Goal: Task Accomplishment & Management: Manage account settings

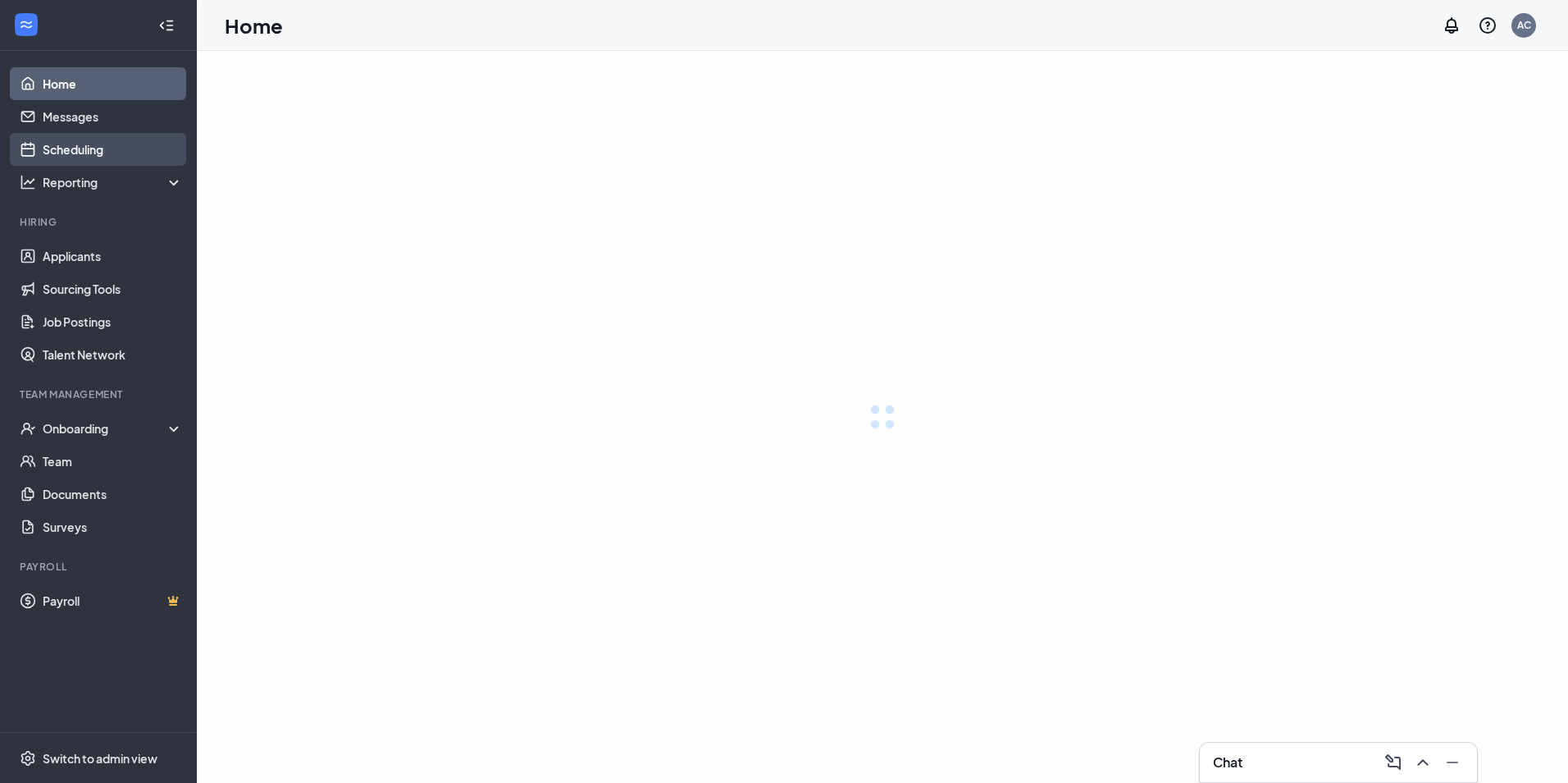
click at [94, 148] on link "Scheduling" at bounding box center [112, 149] width 140 height 33
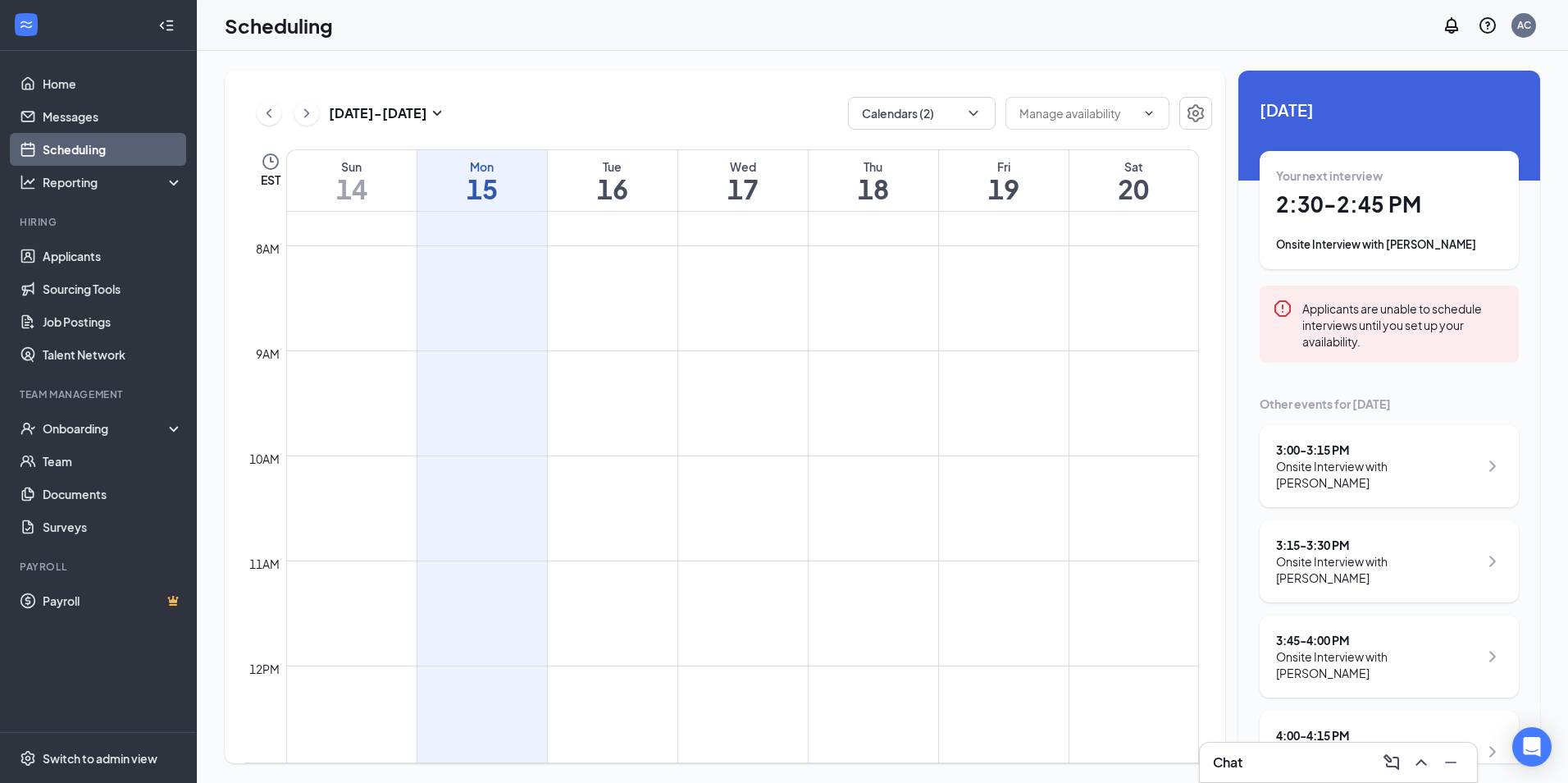
scroll to position [1040, 0]
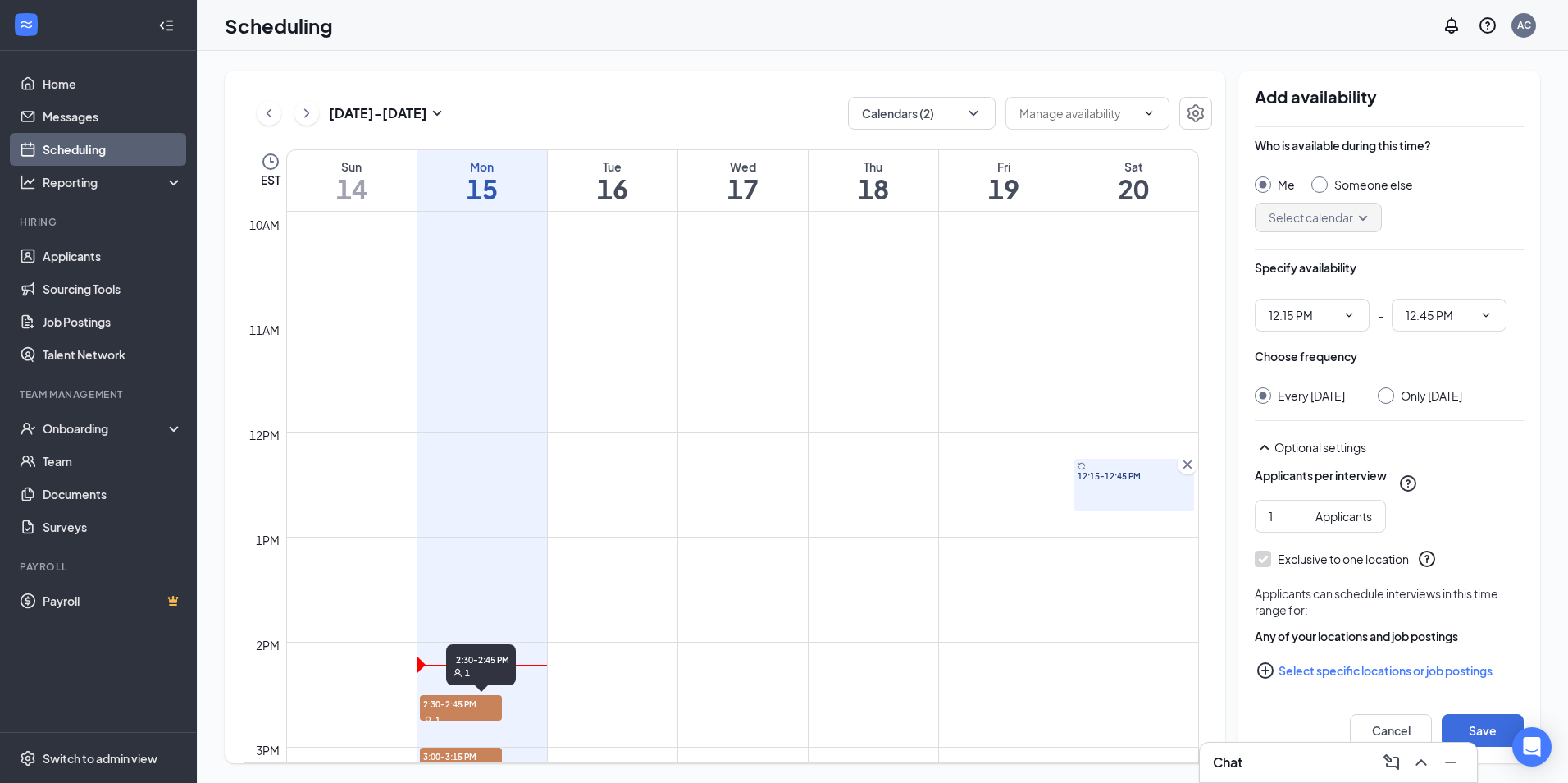
click at [454, 703] on span "2:30-2:45 PM" at bounding box center [461, 703] width 82 height 17
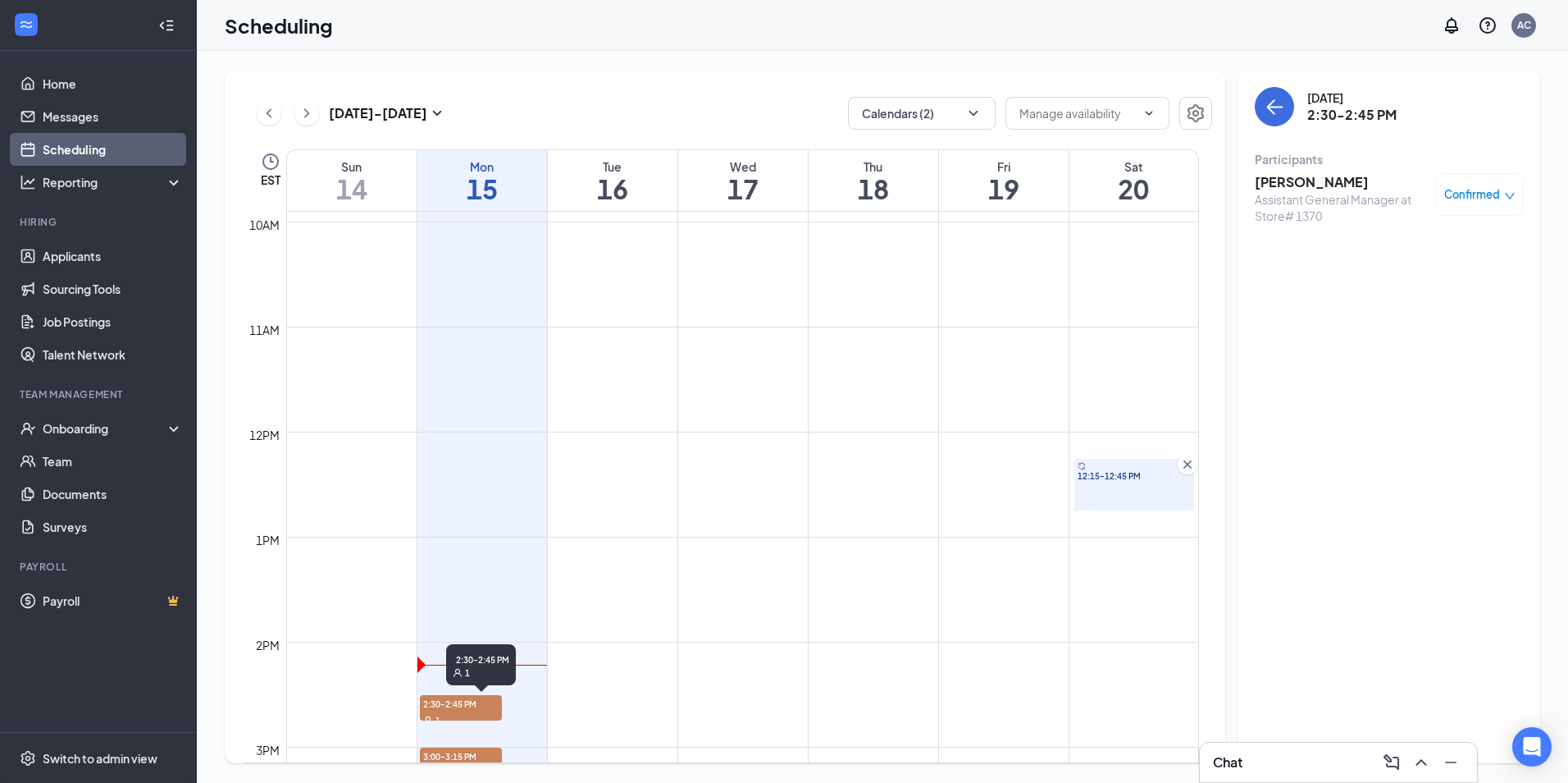
click at [454, 703] on span "2:30-2:45 PM" at bounding box center [461, 703] width 82 height 17
click at [1338, 183] on h3 "[PERSON_NAME]" at bounding box center [1340, 182] width 172 height 18
click at [1318, 185] on h3 "[PERSON_NAME]" at bounding box center [1340, 182] width 172 height 18
click at [1267, 103] on icon "ArrowLeft" at bounding box center [1275, 106] width 20 height 20
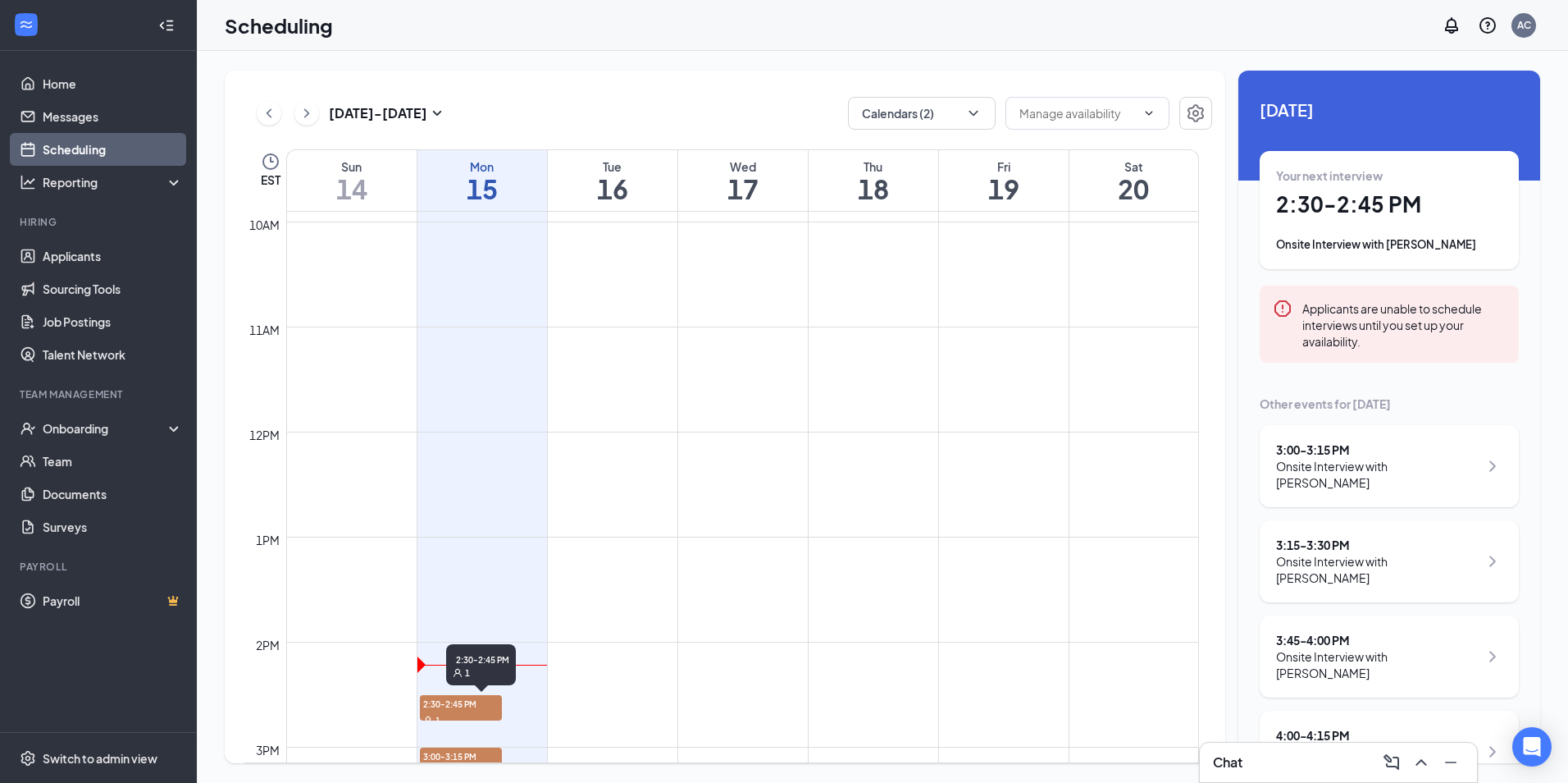
click at [450, 705] on span "2:30-2:45 PM" at bounding box center [461, 703] width 82 height 17
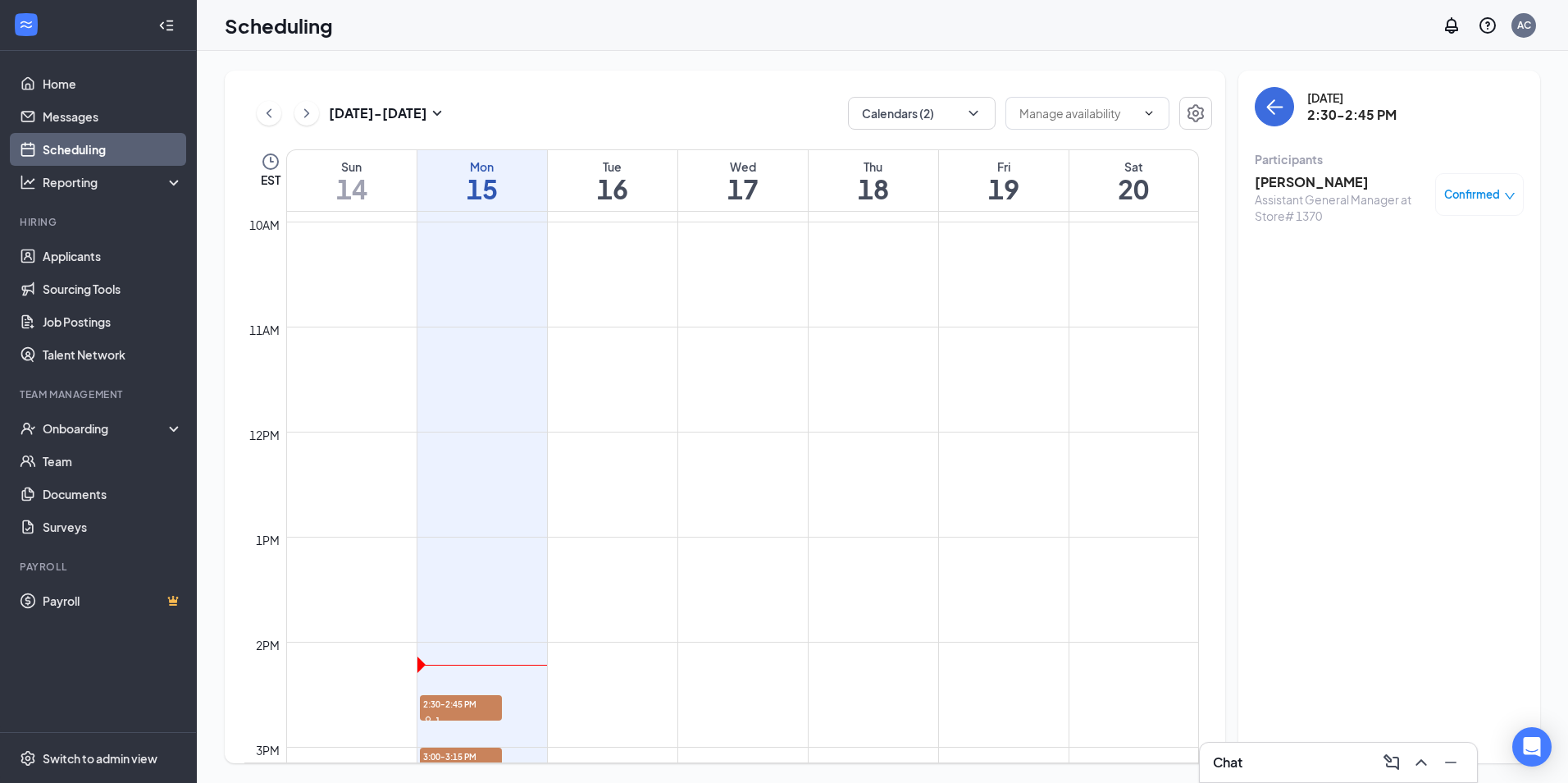
click at [1288, 180] on h3 "[PERSON_NAME]" at bounding box center [1340, 182] width 172 height 18
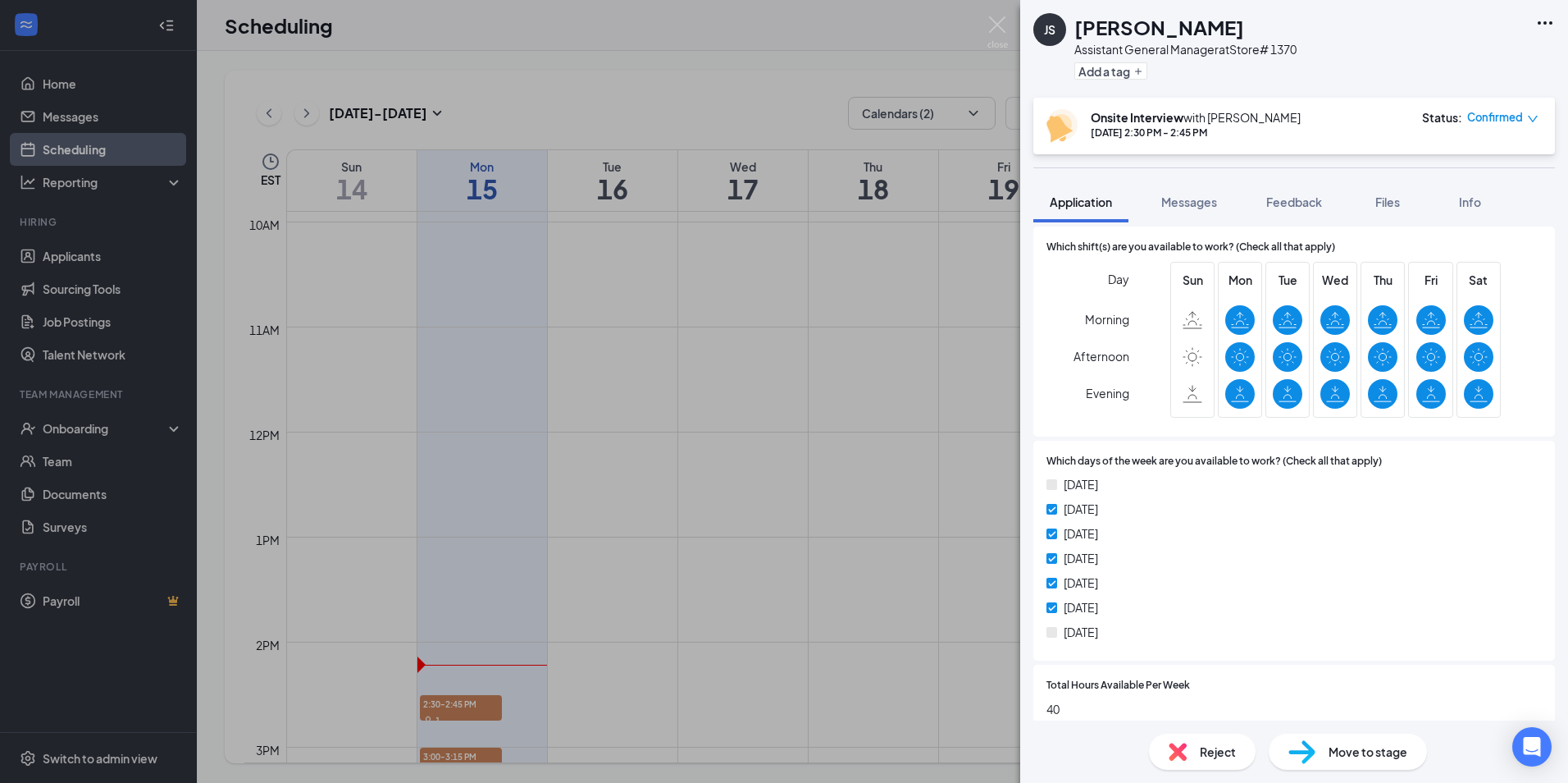
scroll to position [757, 0]
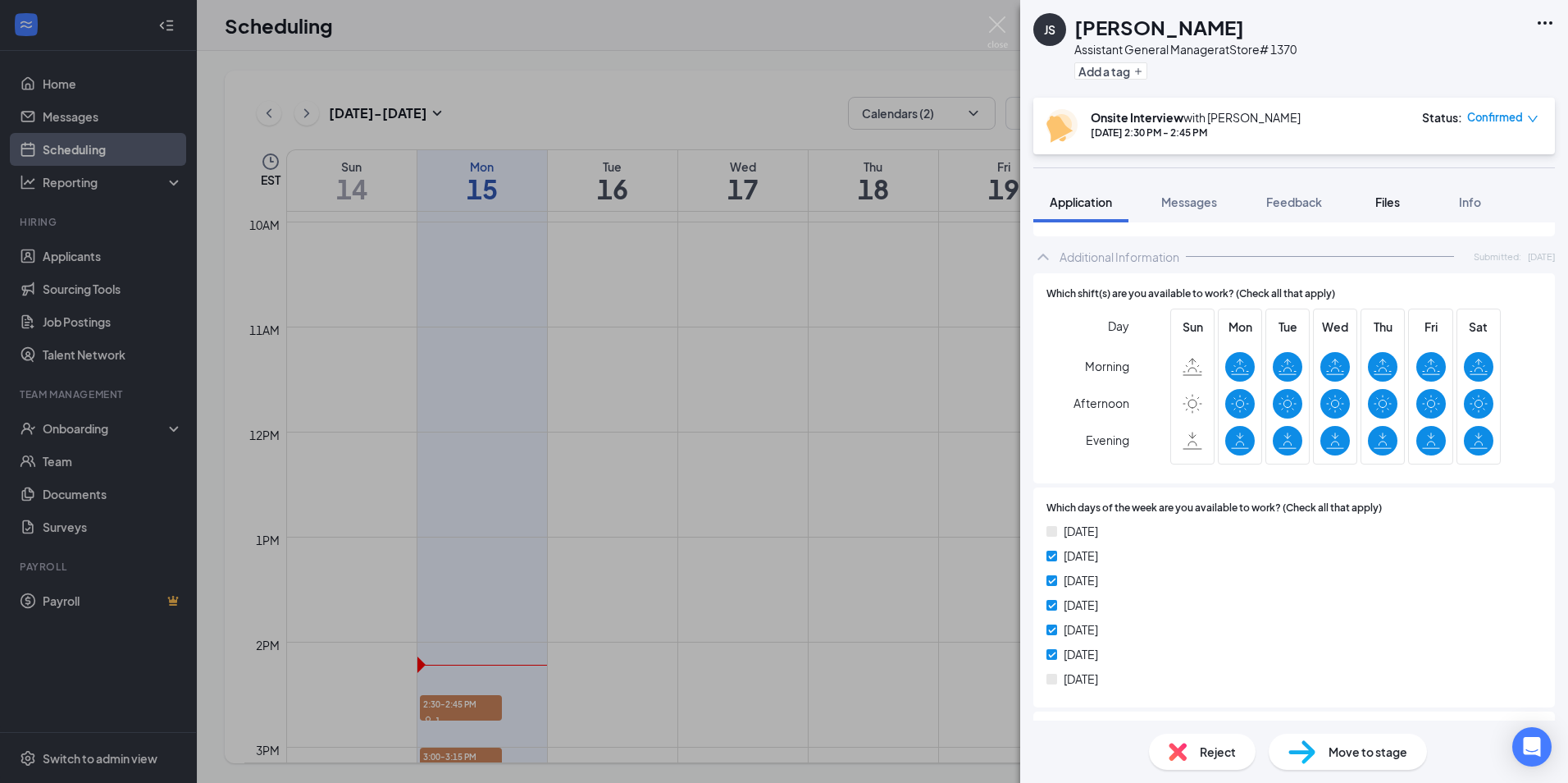
click at [1390, 200] on span "Files" at bounding box center [1387, 202] width 25 height 15
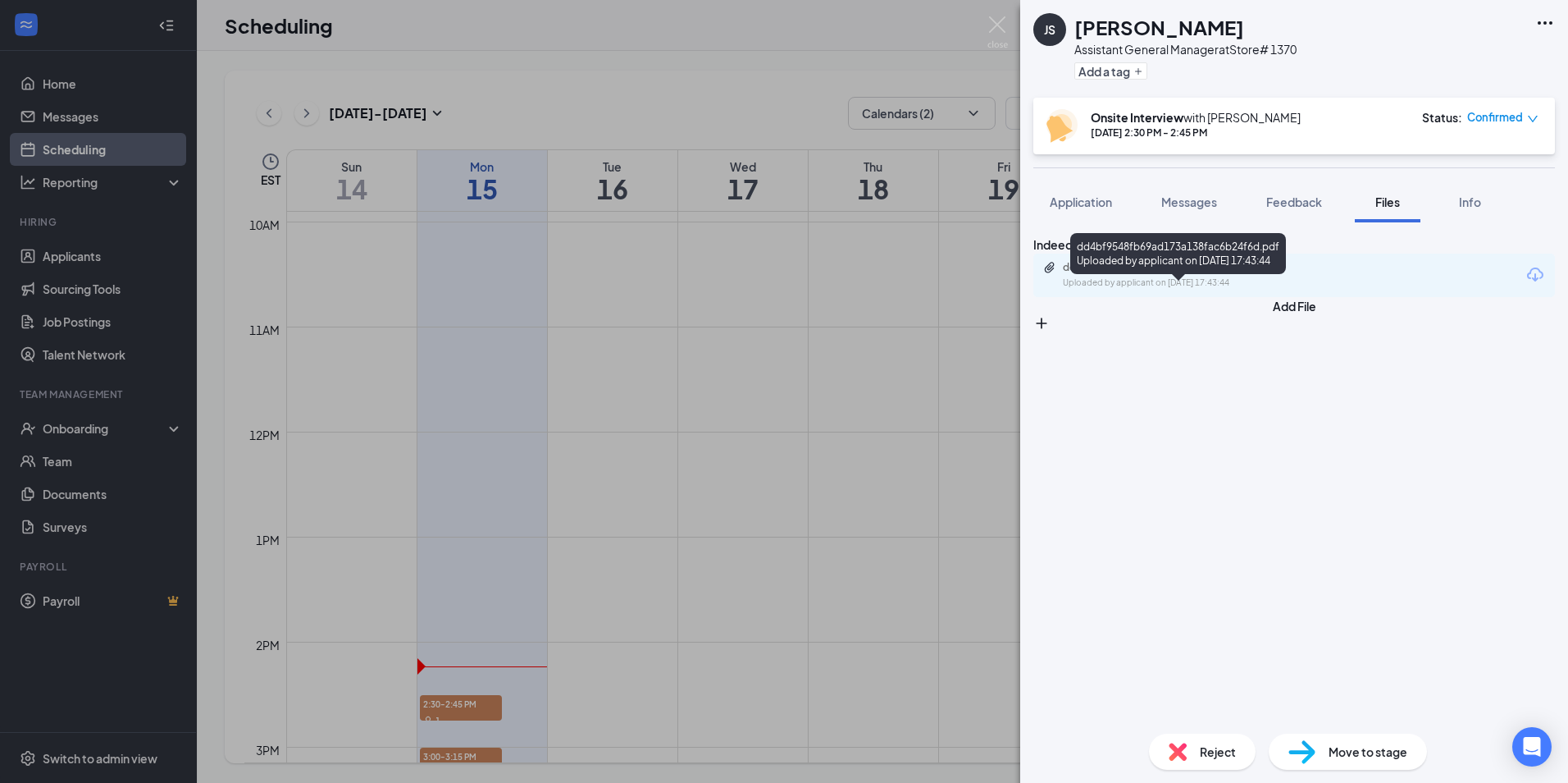
click at [1158, 289] on div "Uploaded by applicant on [DATE] 17:43:44" at bounding box center [1186, 282] width 246 height 13
click at [1000, 27] on img at bounding box center [998, 33] width 21 height 32
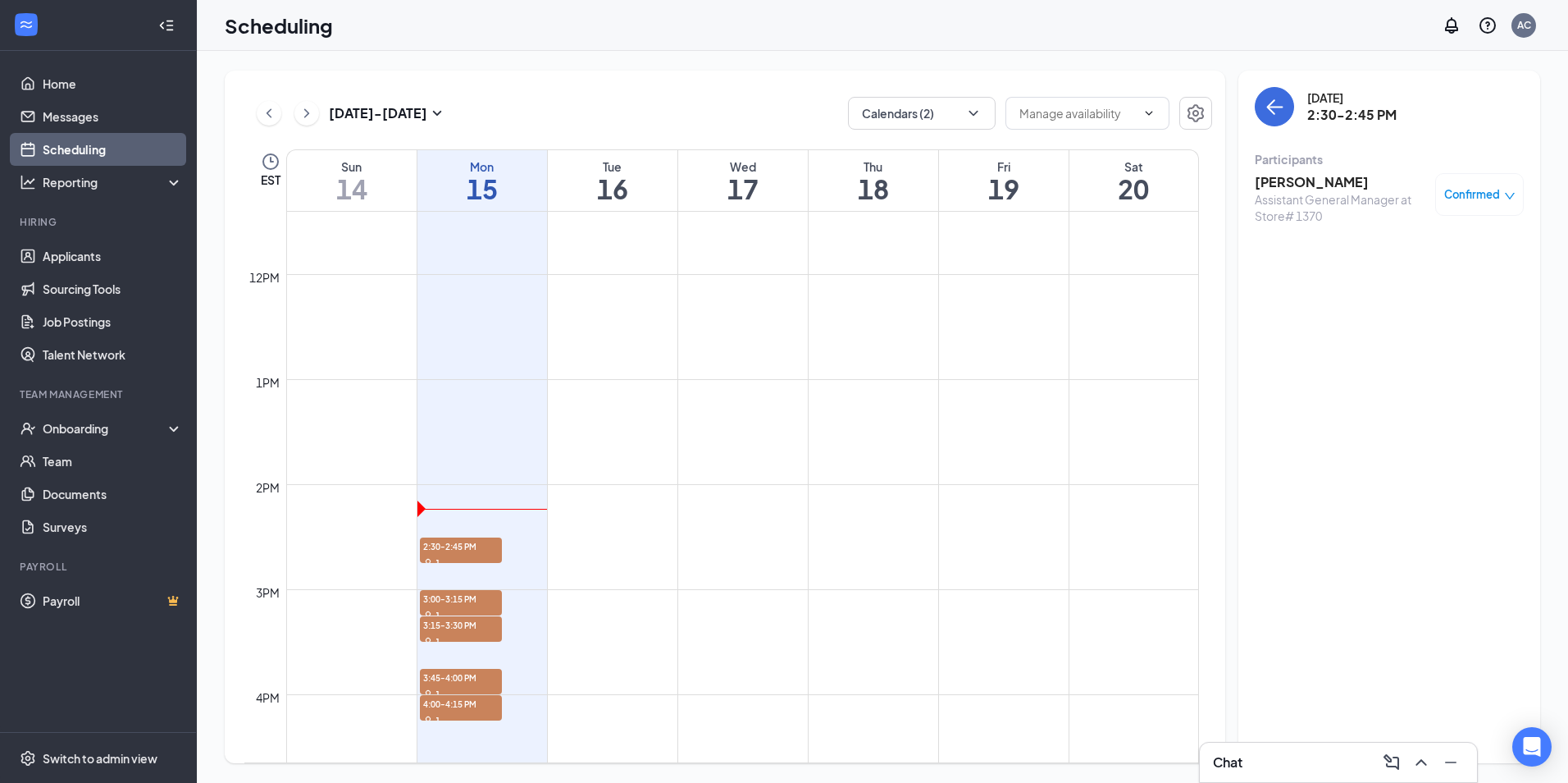
scroll to position [1263, 0]
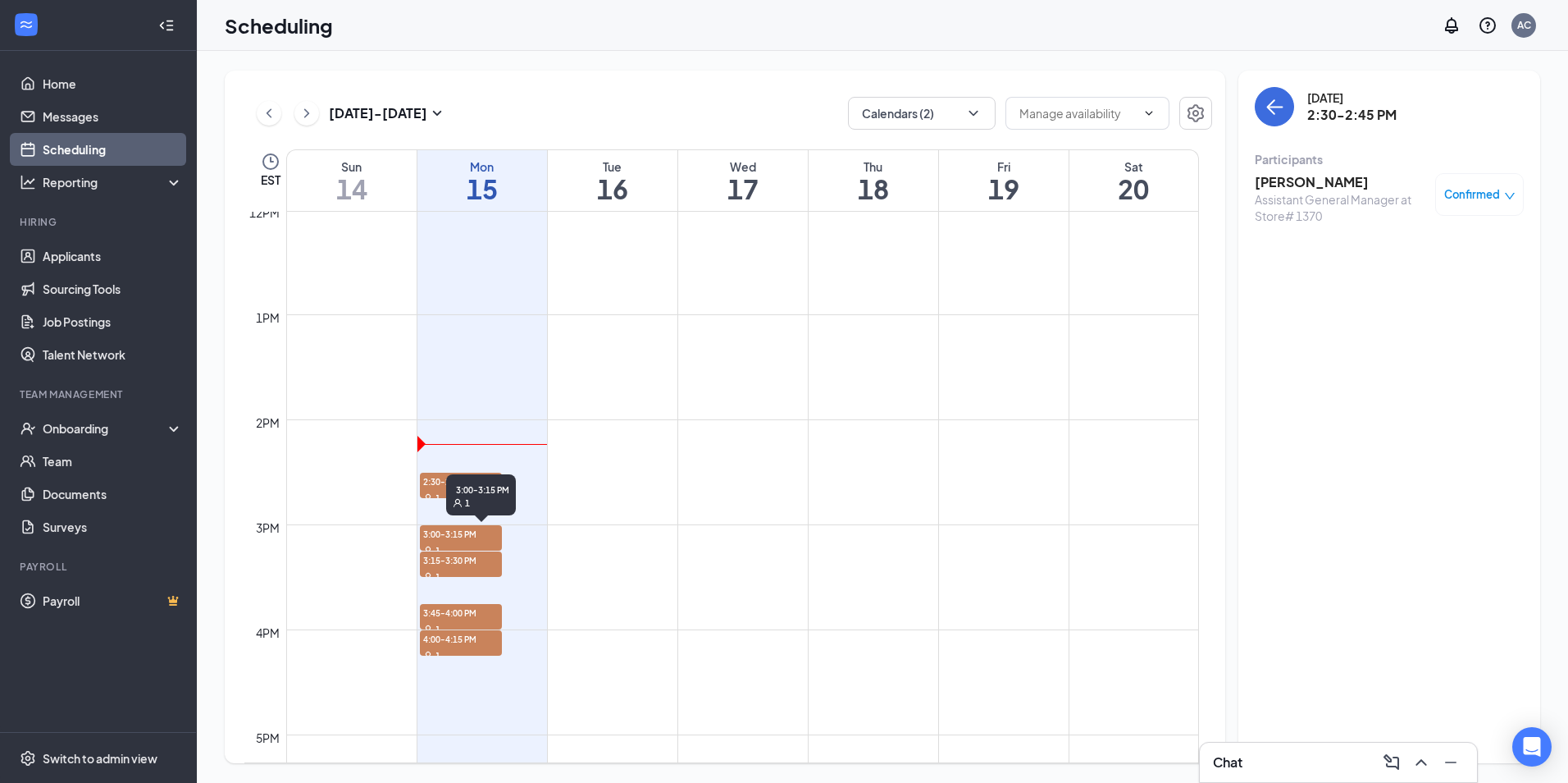
click at [437, 540] on span "3:00-3:15 PM" at bounding box center [461, 533] width 82 height 17
click at [1277, 184] on h3 "[PERSON_NAME]" at bounding box center [1340, 182] width 172 height 18
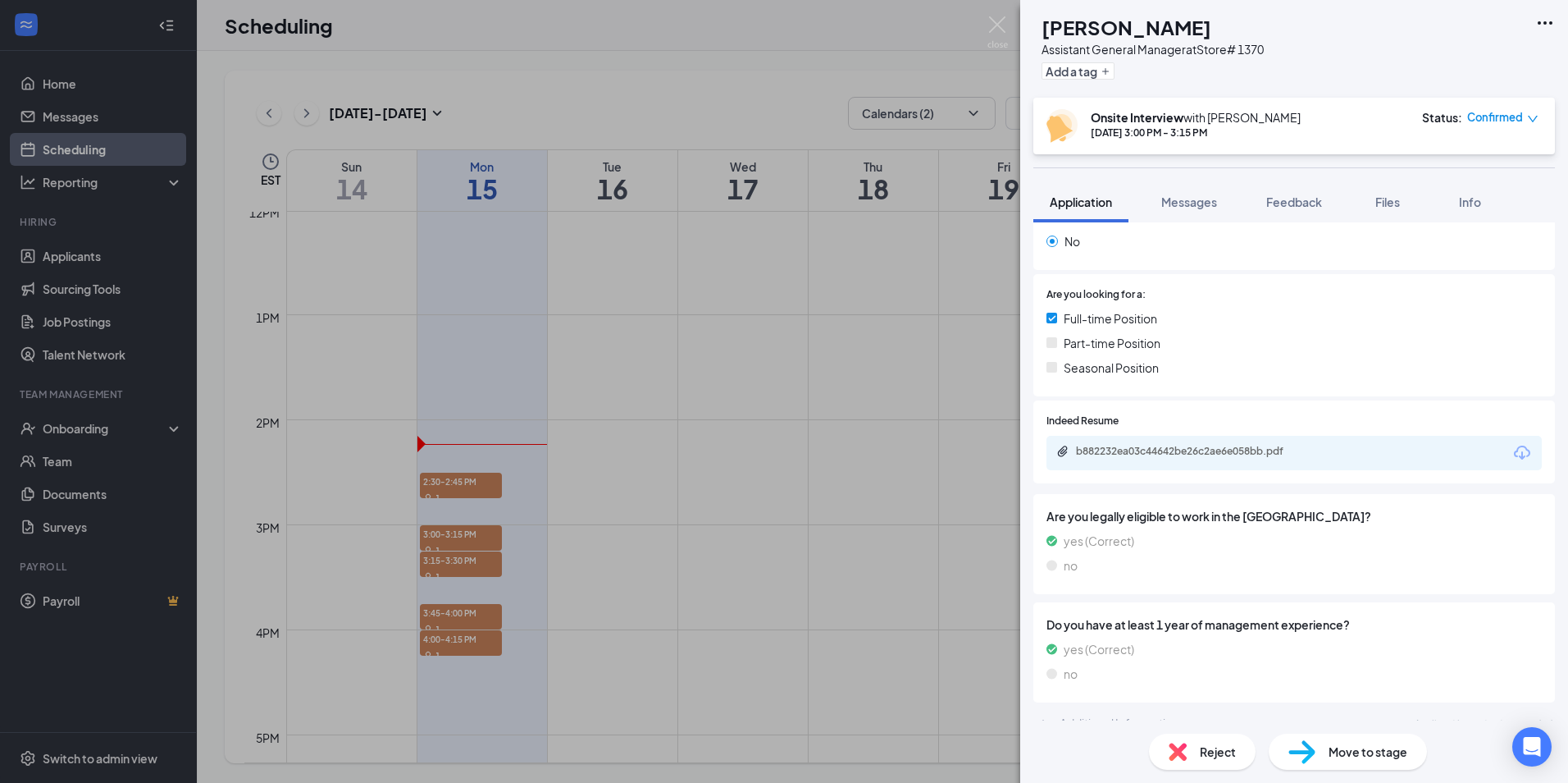
scroll to position [310, 0]
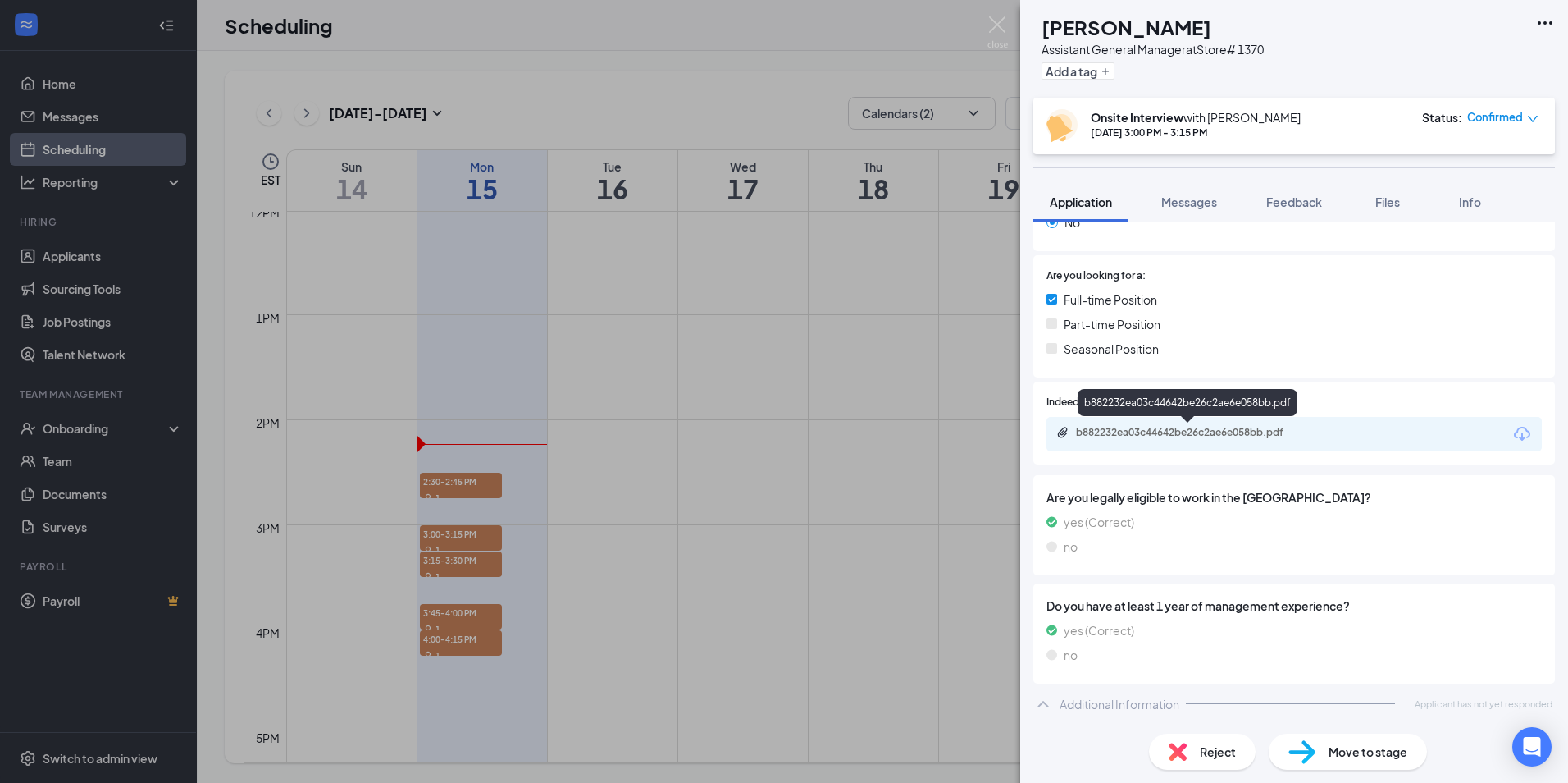
click at [1195, 433] on div "b882232ea03c44642be26c2ae6e058bb.pdf" at bounding box center [1190, 431] width 230 height 13
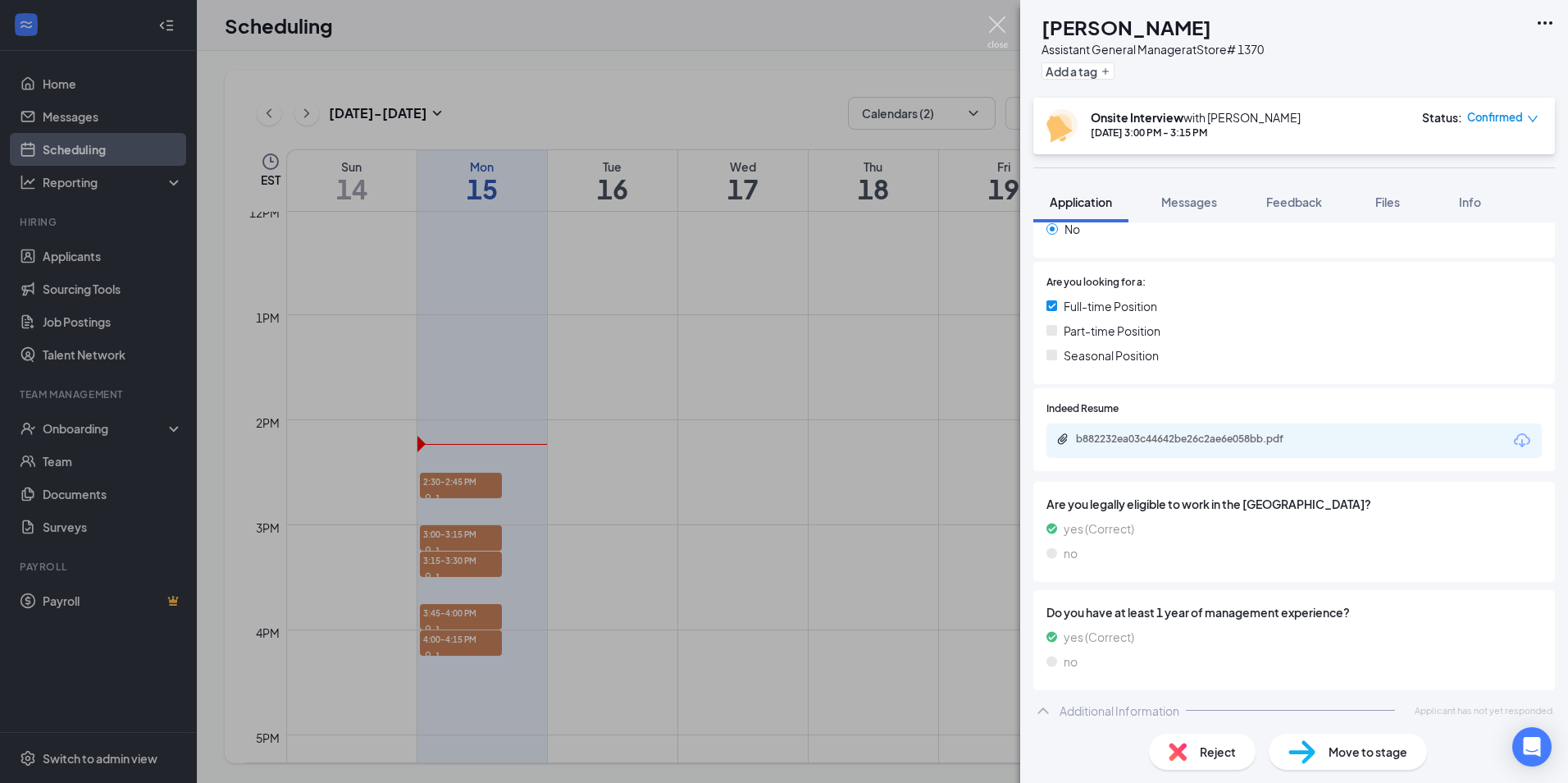
click at [1001, 27] on img at bounding box center [998, 33] width 21 height 32
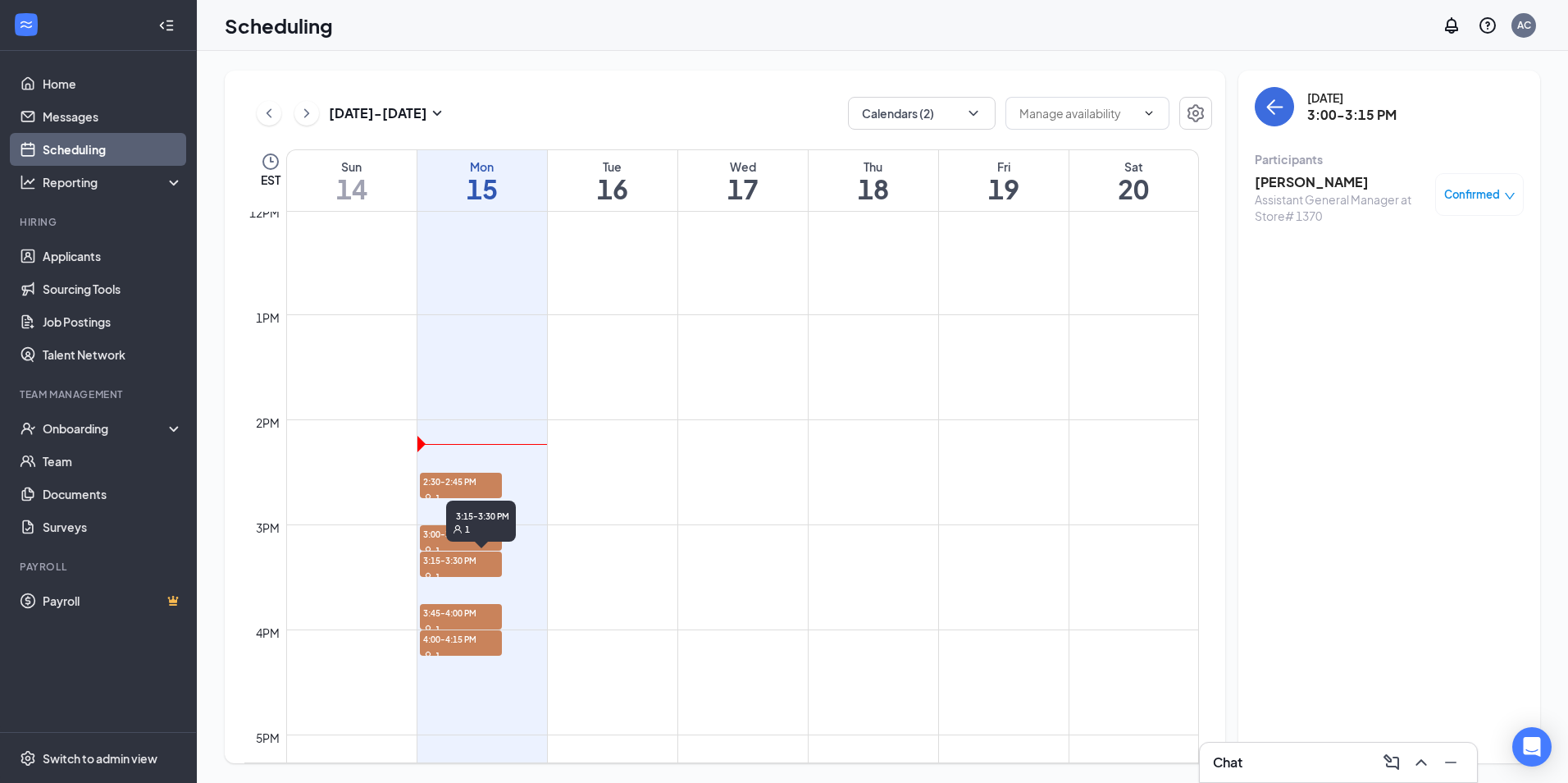
click at [453, 565] on span "3:15-3:30 PM" at bounding box center [461, 559] width 82 height 17
click at [1282, 178] on h3 "[PERSON_NAME]" at bounding box center [1340, 182] width 172 height 18
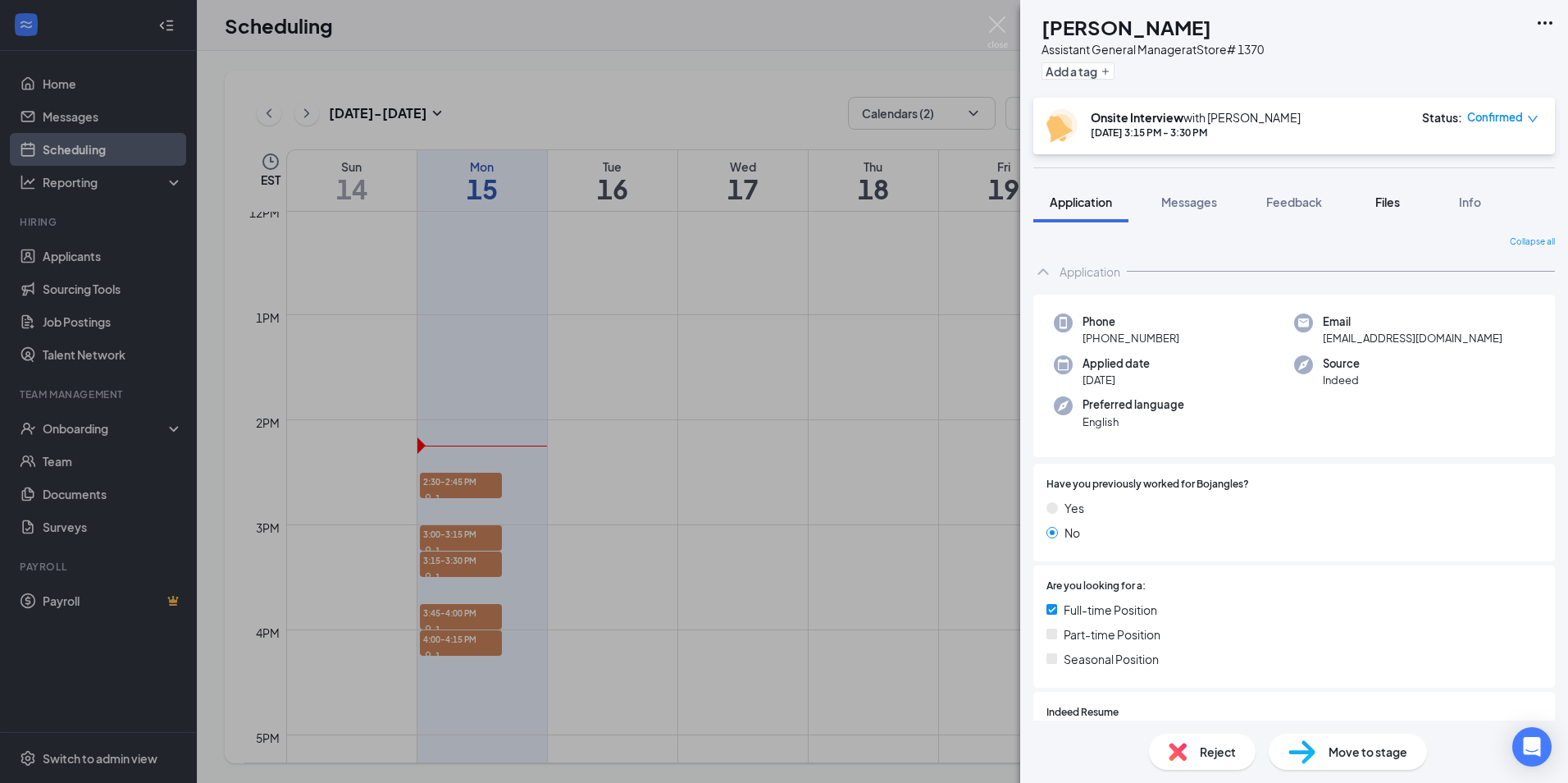
click at [1389, 201] on span "Files" at bounding box center [1387, 202] width 25 height 15
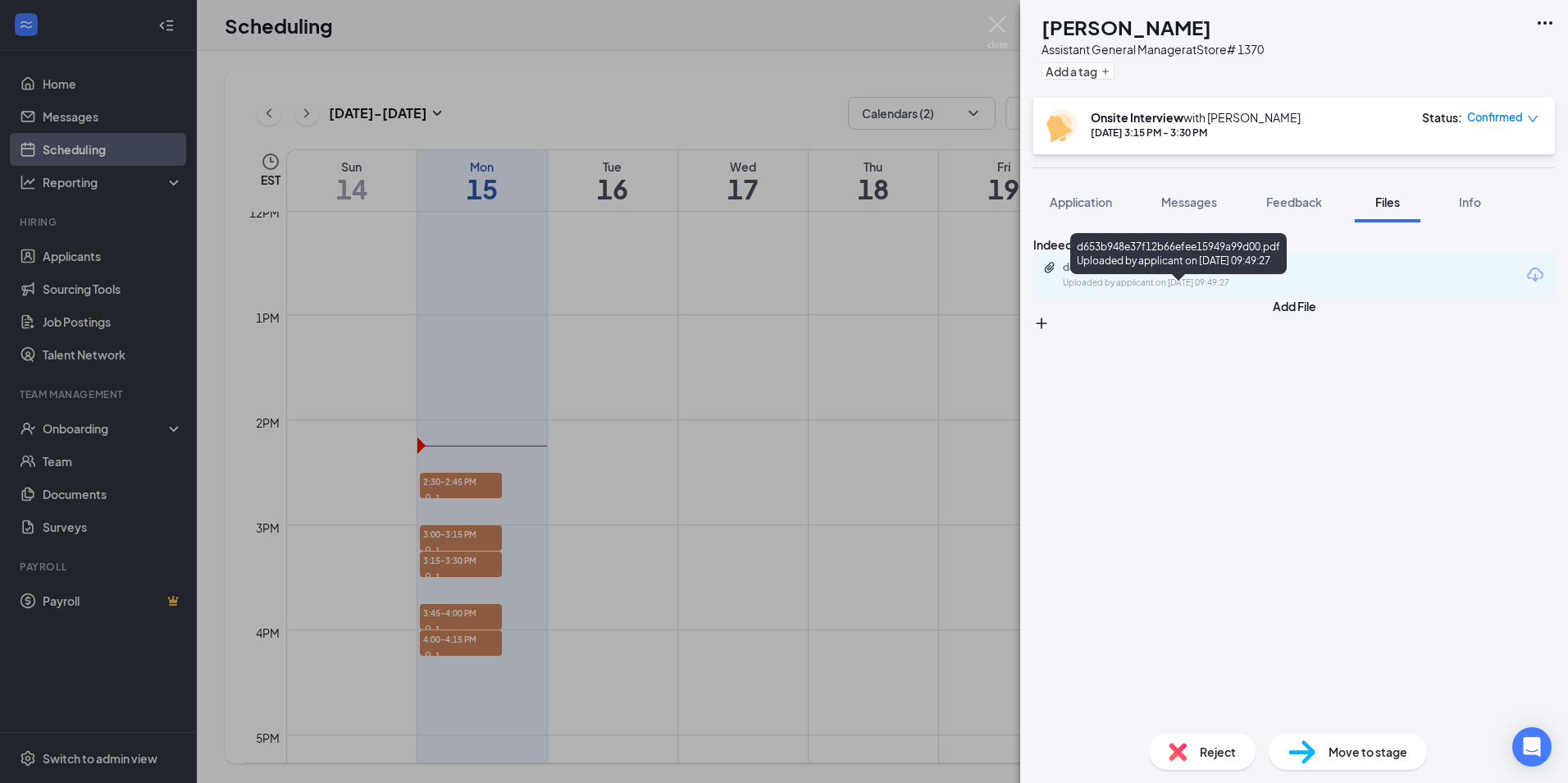
click at [1126, 274] on div "d653b948e37f12b66efee15949a99d00.pdf" at bounding box center [1177, 267] width 230 height 13
click at [1000, 29] on img at bounding box center [998, 33] width 21 height 32
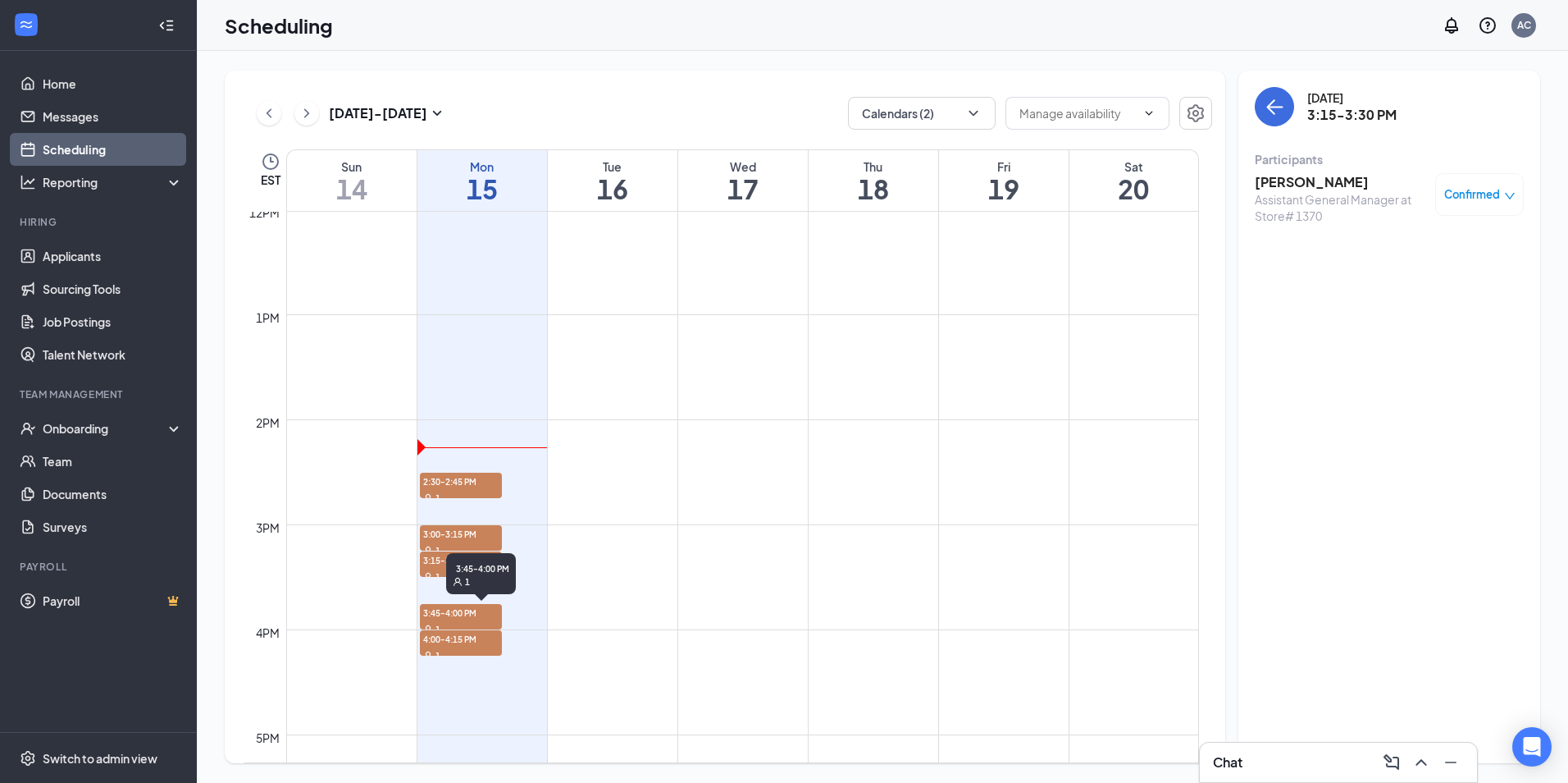
click at [456, 616] on span "3:45-4:00 PM" at bounding box center [461, 612] width 82 height 17
click at [1281, 183] on h3 "[PERSON_NAME]" at bounding box center [1334, 182] width 159 height 18
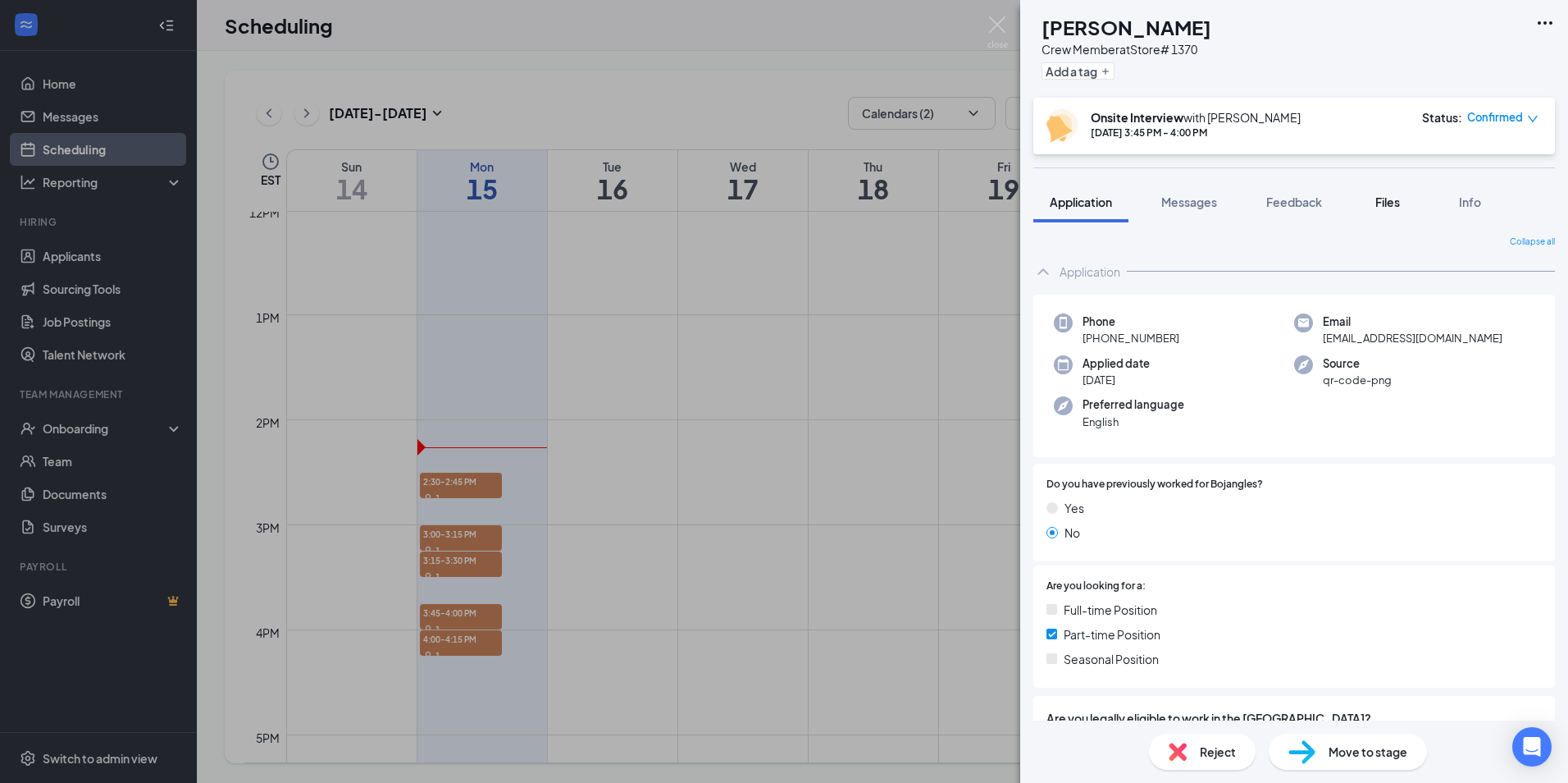
click at [1392, 203] on span "Files" at bounding box center [1387, 202] width 25 height 15
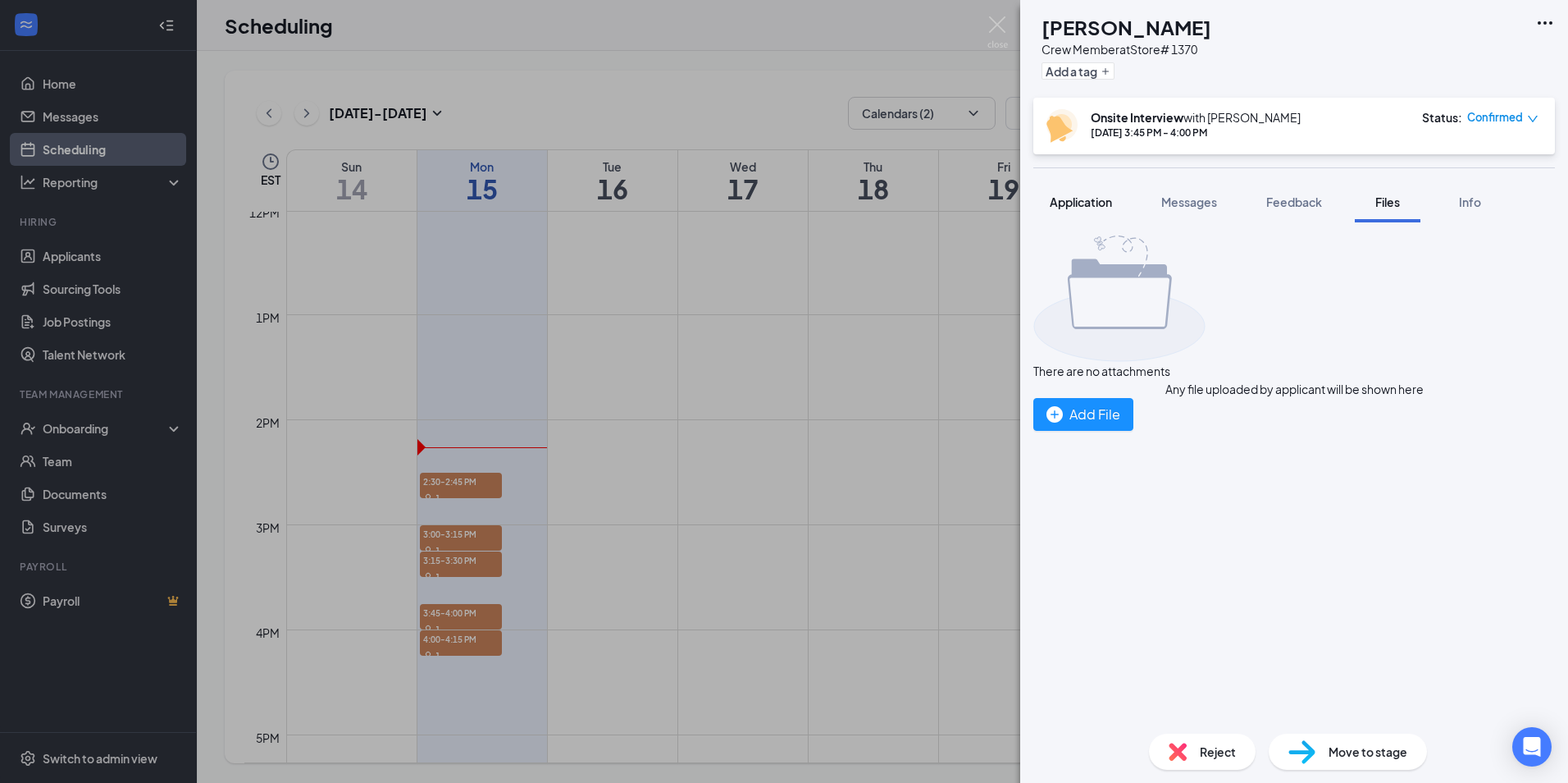
click at [1100, 199] on span "Application" at bounding box center [1081, 202] width 63 height 15
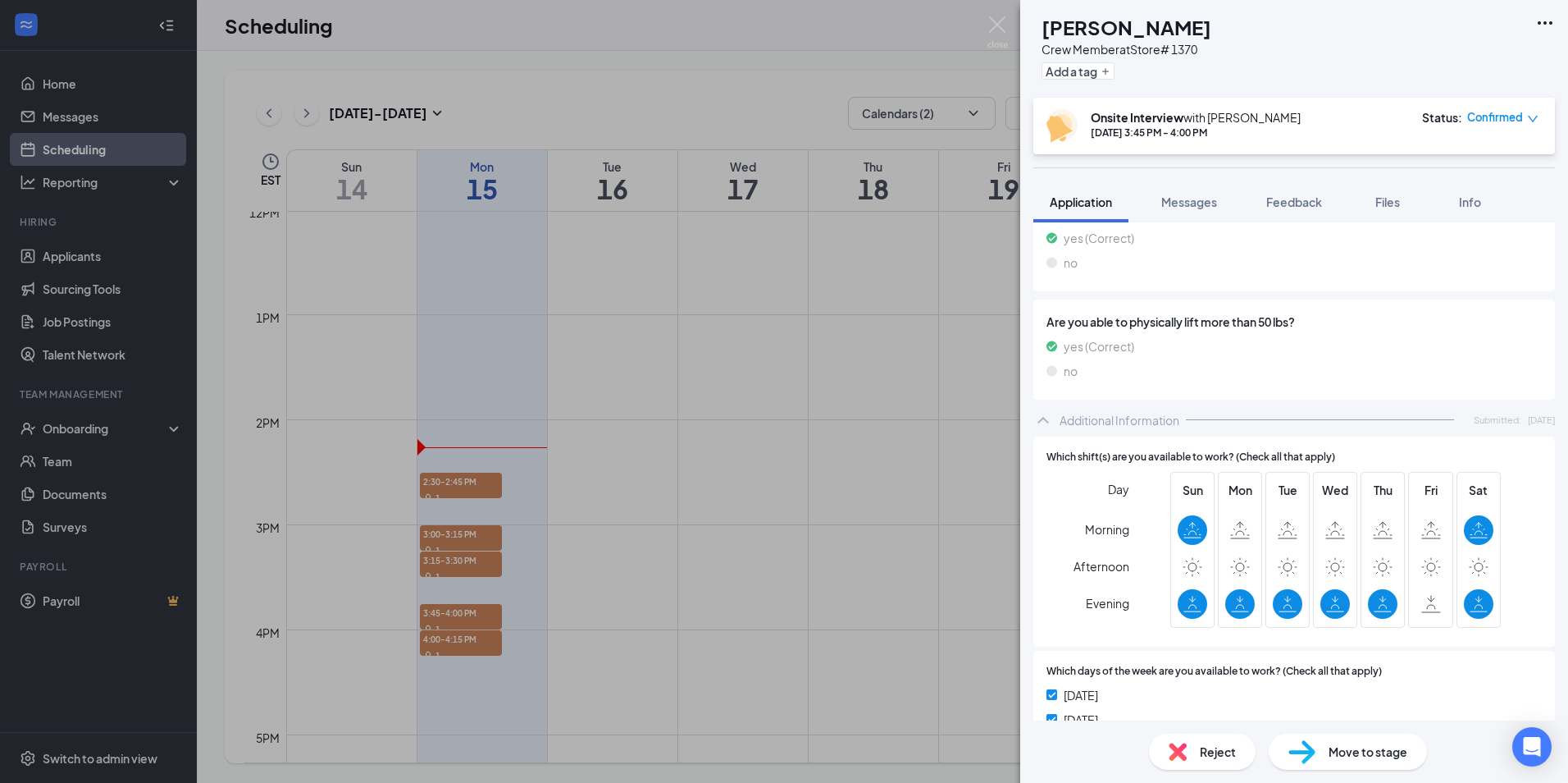
scroll to position [492, 0]
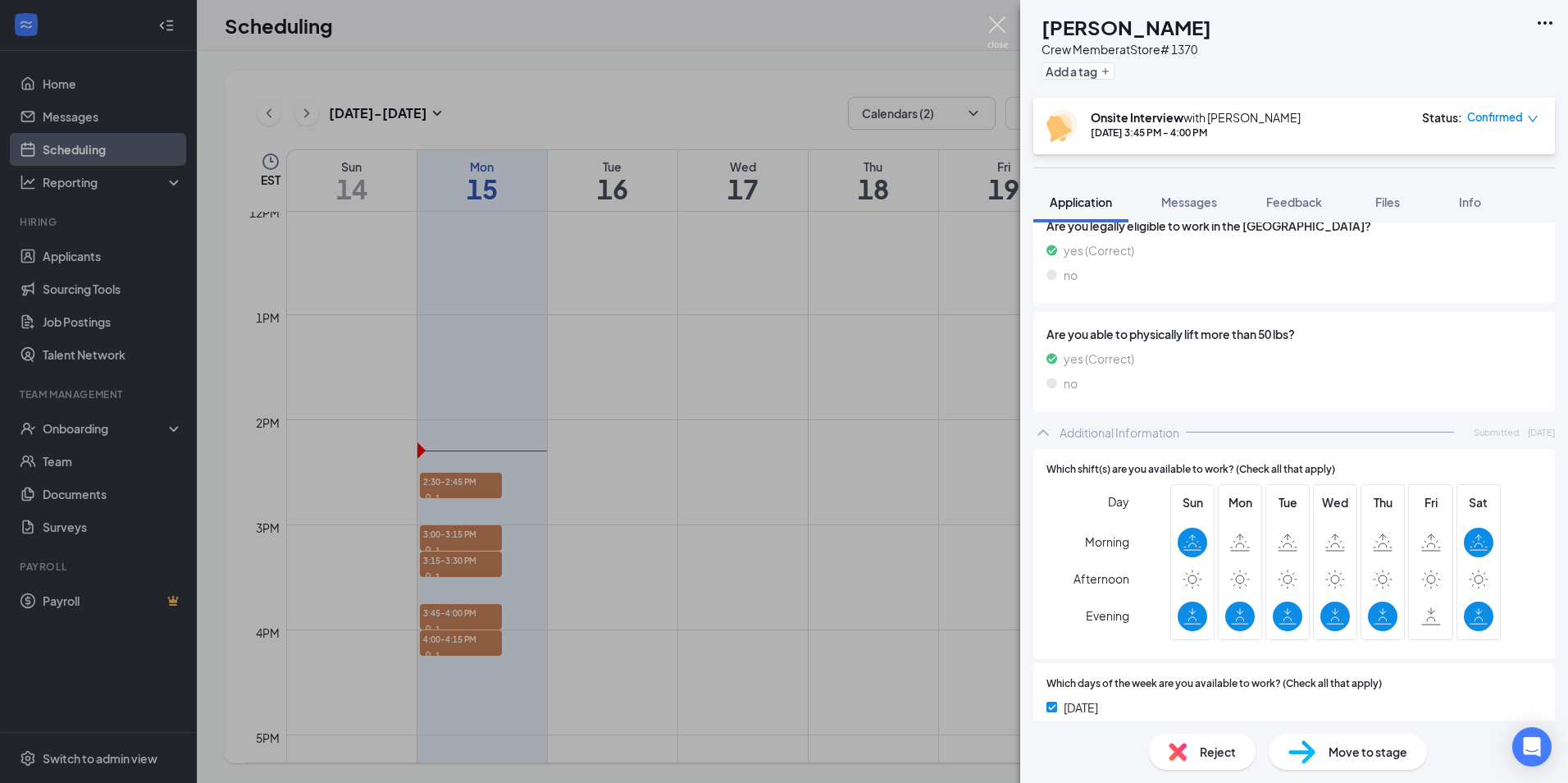
click at [1000, 21] on img at bounding box center [998, 33] width 21 height 32
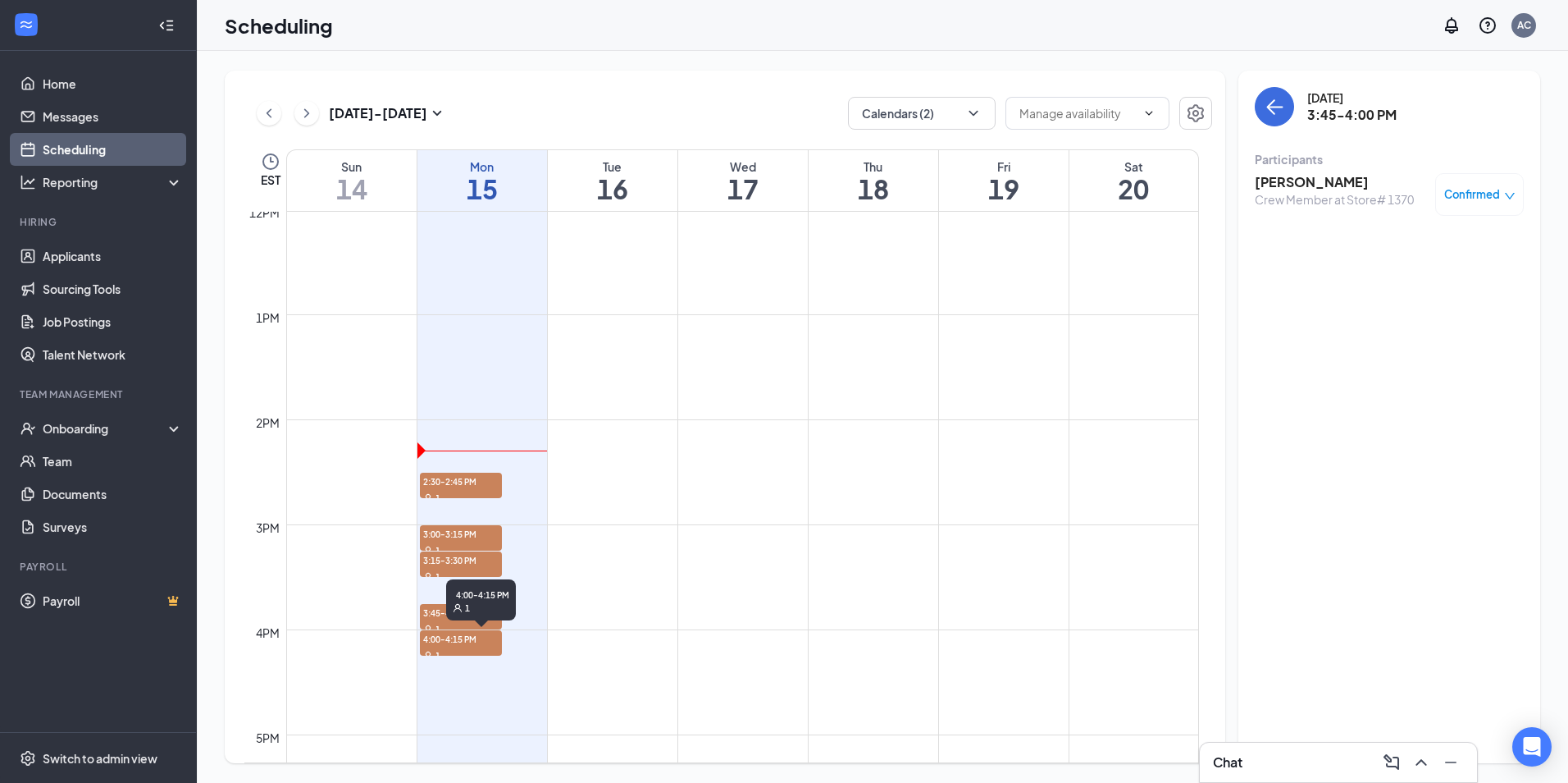
click at [452, 642] on span "4:00-4:15 PM" at bounding box center [461, 638] width 82 height 17
click at [1279, 183] on h3 "[PERSON_NAME]" at bounding box center [1334, 182] width 159 height 18
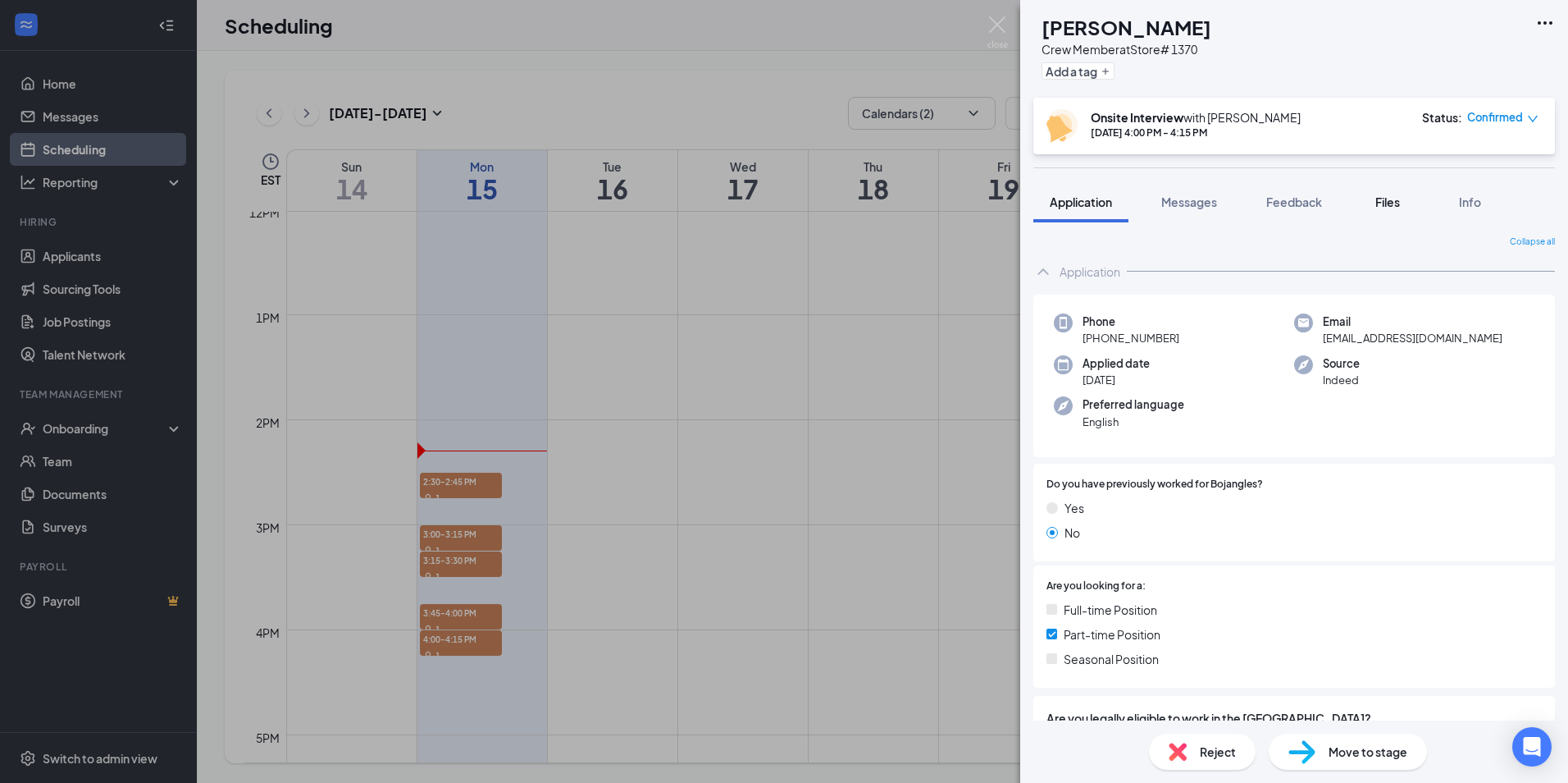
click at [1390, 210] on button "Files" at bounding box center [1388, 201] width 66 height 41
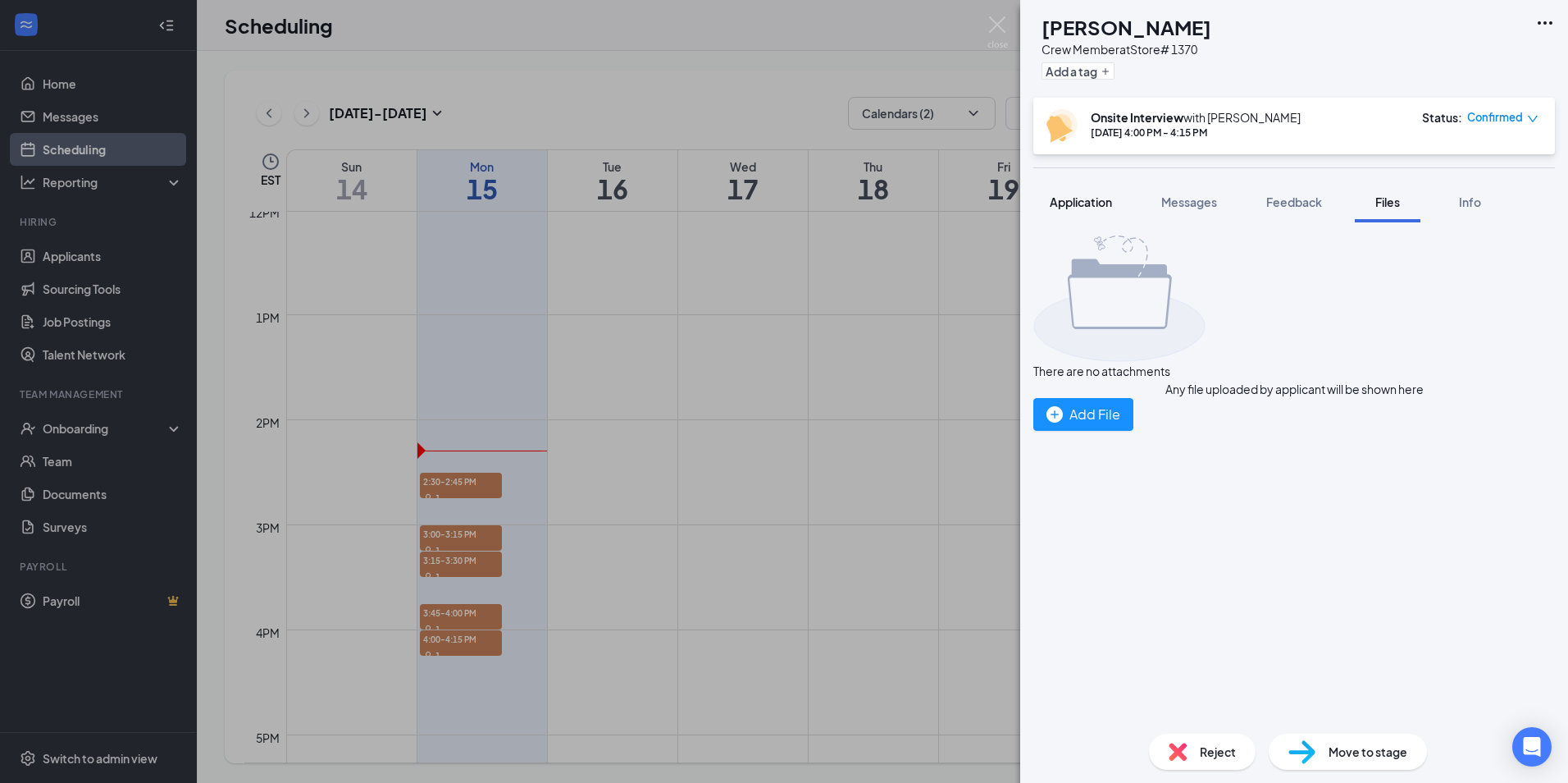
click at [1089, 203] on span "Application" at bounding box center [1081, 202] width 63 height 15
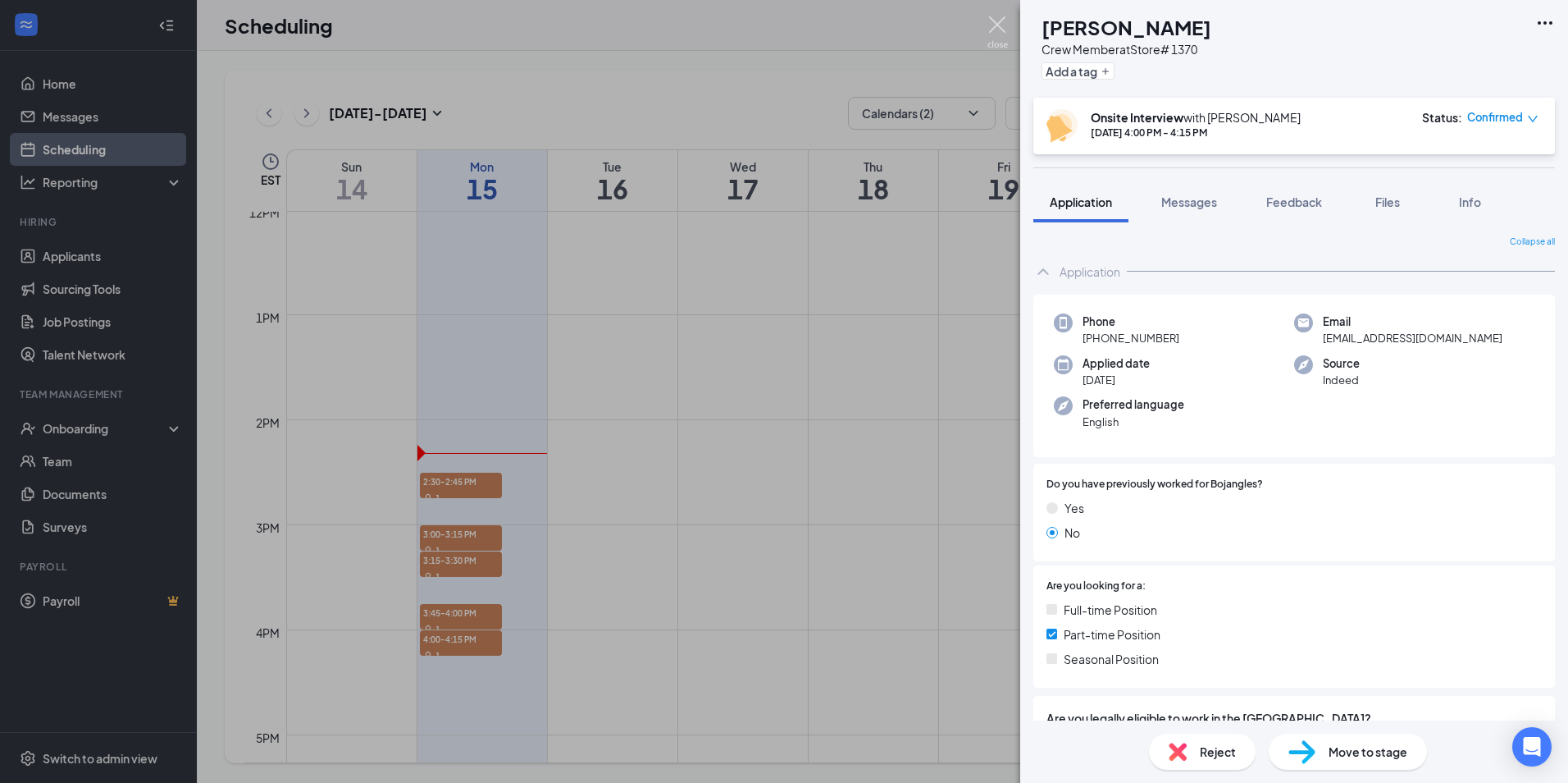
click at [995, 26] on img at bounding box center [998, 33] width 21 height 32
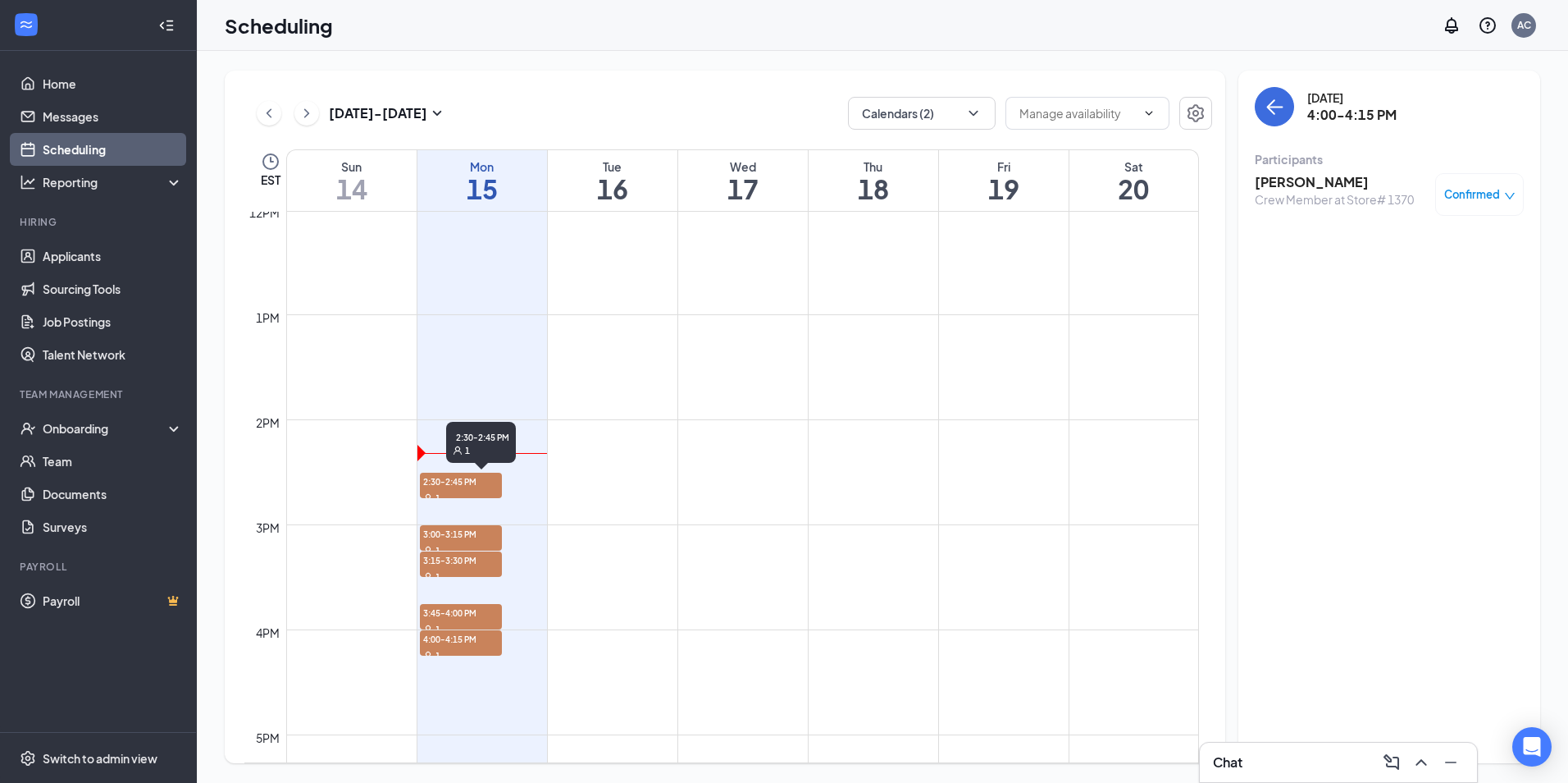
click at [464, 486] on span "2:30-2:45 PM" at bounding box center [461, 481] width 82 height 17
click at [456, 531] on span "3:00-3:15 PM" at bounding box center [461, 533] width 82 height 17
click at [435, 563] on span "3:15-3:30 PM" at bounding box center [461, 559] width 82 height 17
click at [451, 620] on div "1" at bounding box center [461, 628] width 82 height 17
click at [454, 537] on span "3:00-3:15 PM" at bounding box center [461, 533] width 82 height 17
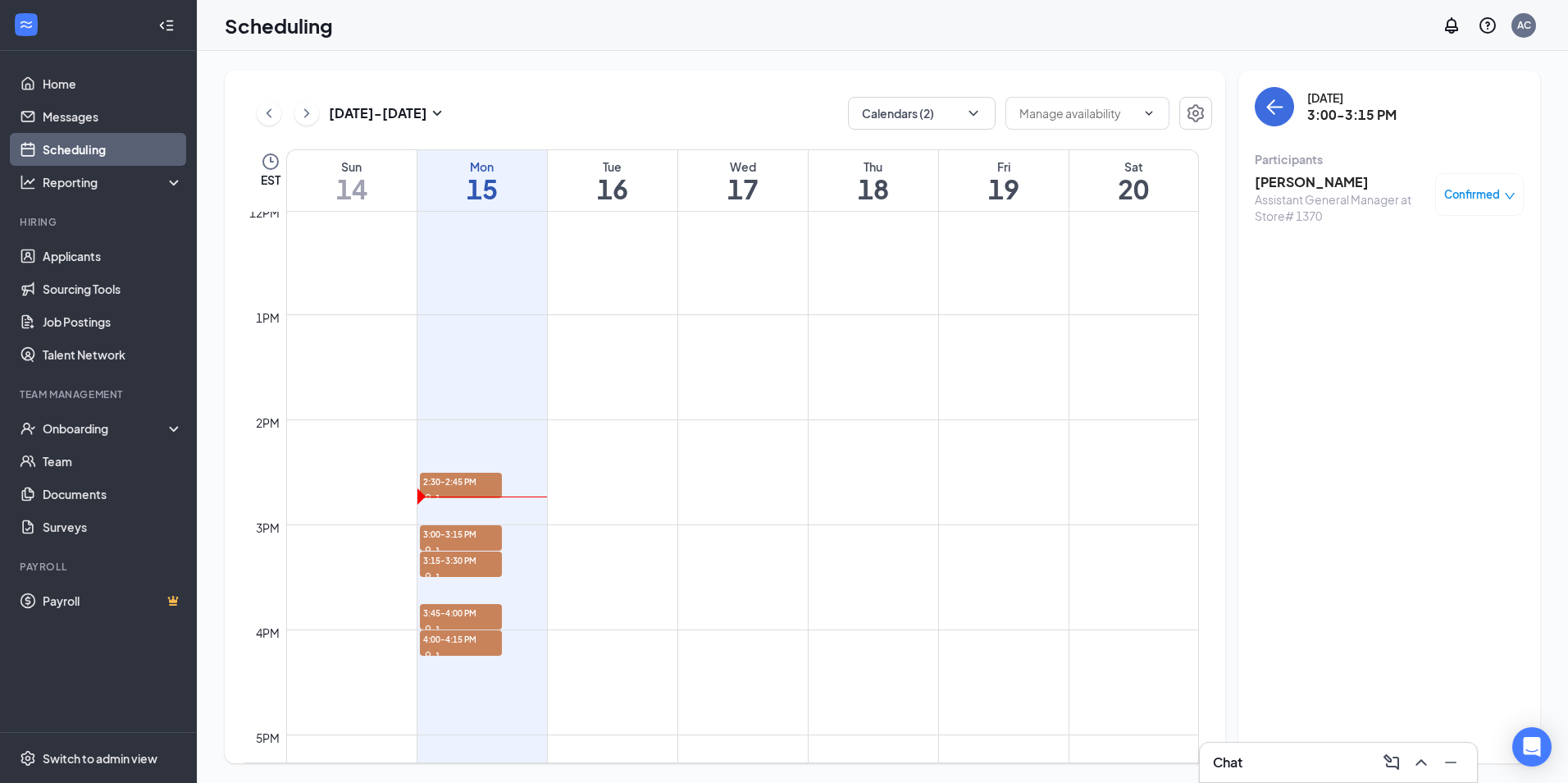
click at [1291, 188] on h3 "[PERSON_NAME]" at bounding box center [1340, 182] width 172 height 18
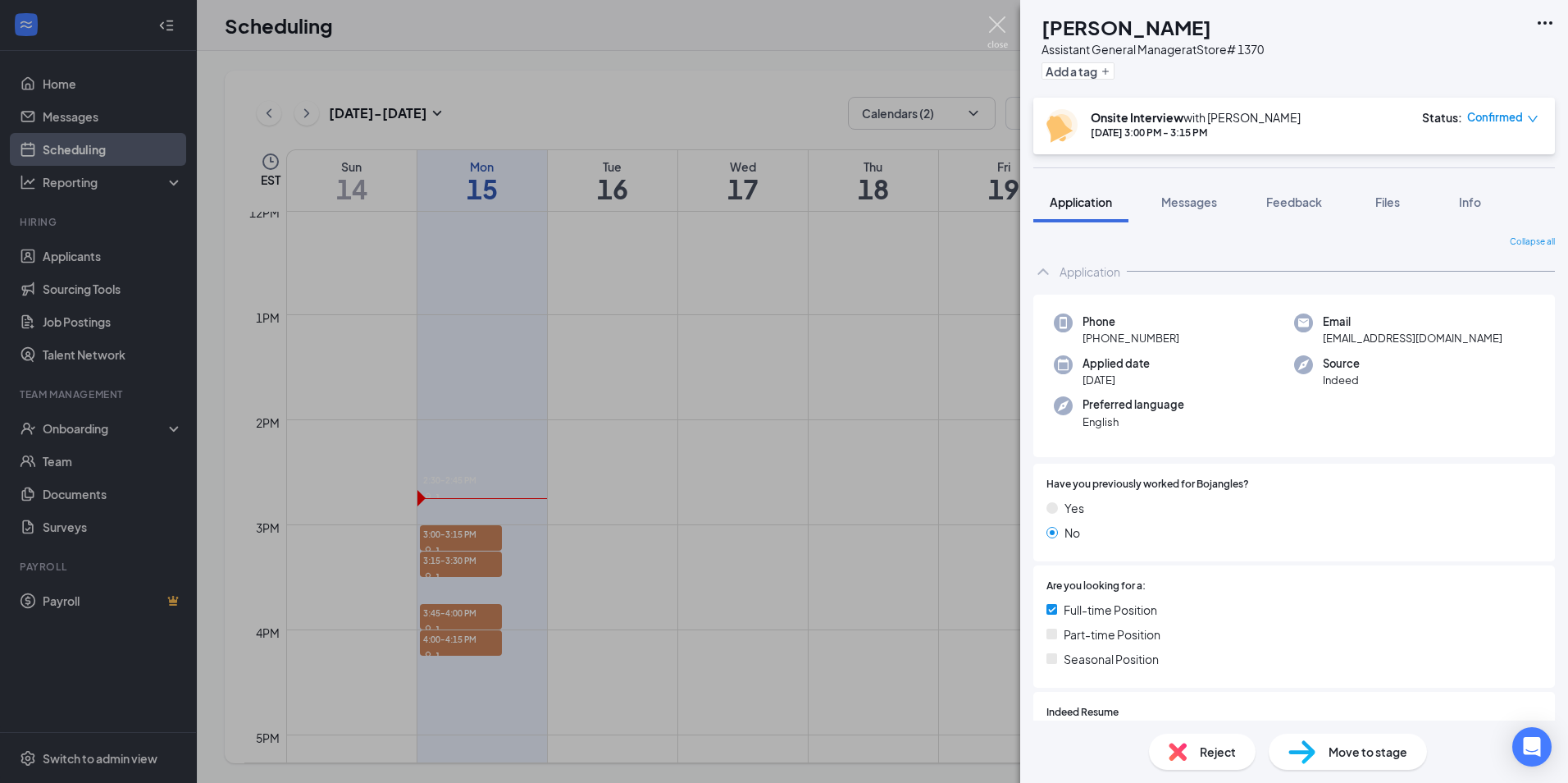
click at [998, 29] on img at bounding box center [998, 33] width 21 height 32
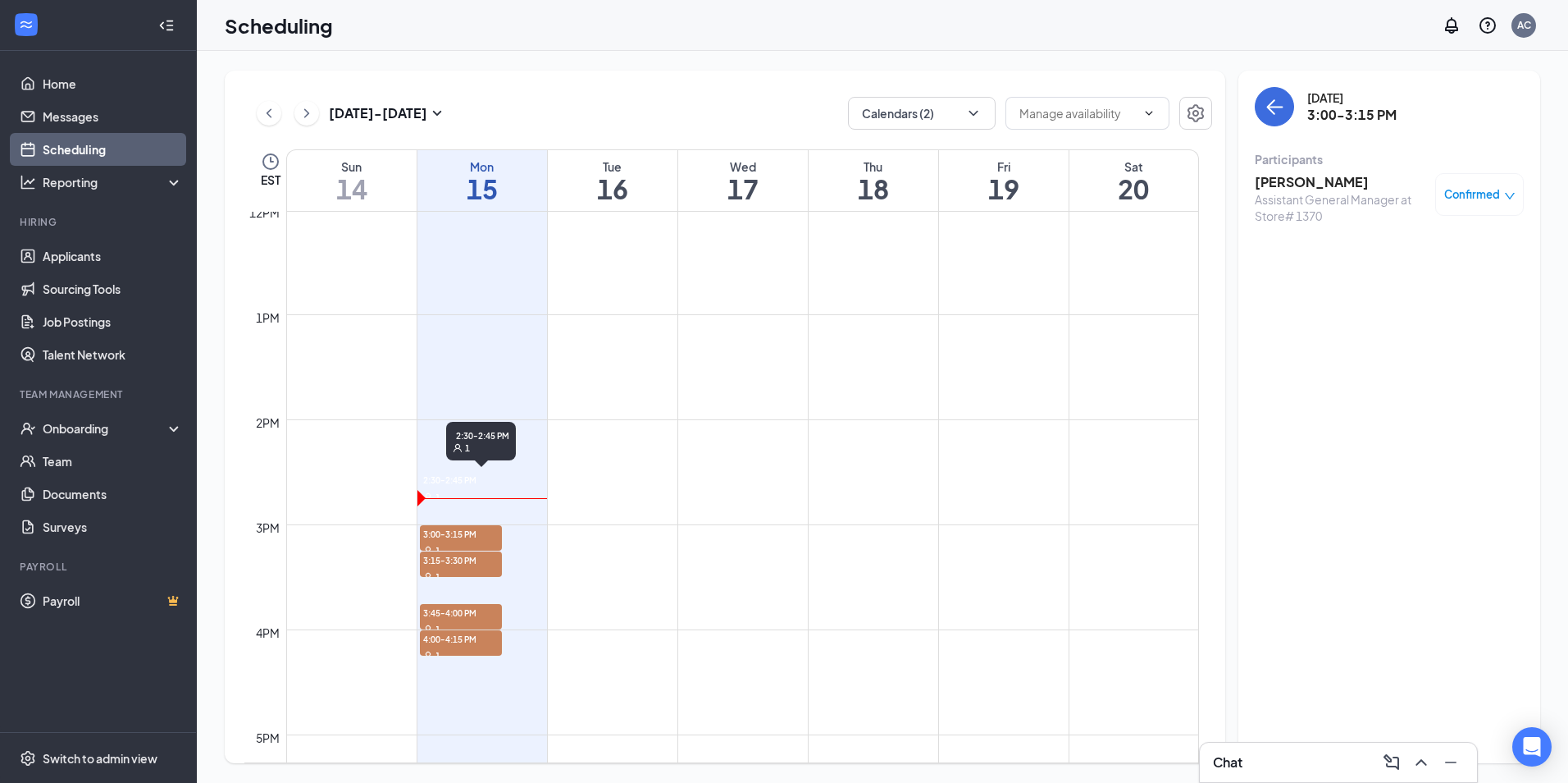
click at [477, 487] on span "2:30-2:45 PM" at bounding box center [448, 479] width 57 height 15
click at [1363, 199] on div "Assistant General Manager at Store# 1370" at bounding box center [1340, 207] width 172 height 33
click at [1462, 192] on span "Confirmed" at bounding box center [1473, 194] width 56 height 17
click at [1447, 326] on span "Mark as no-show" at bounding box center [1417, 335] width 112 height 18
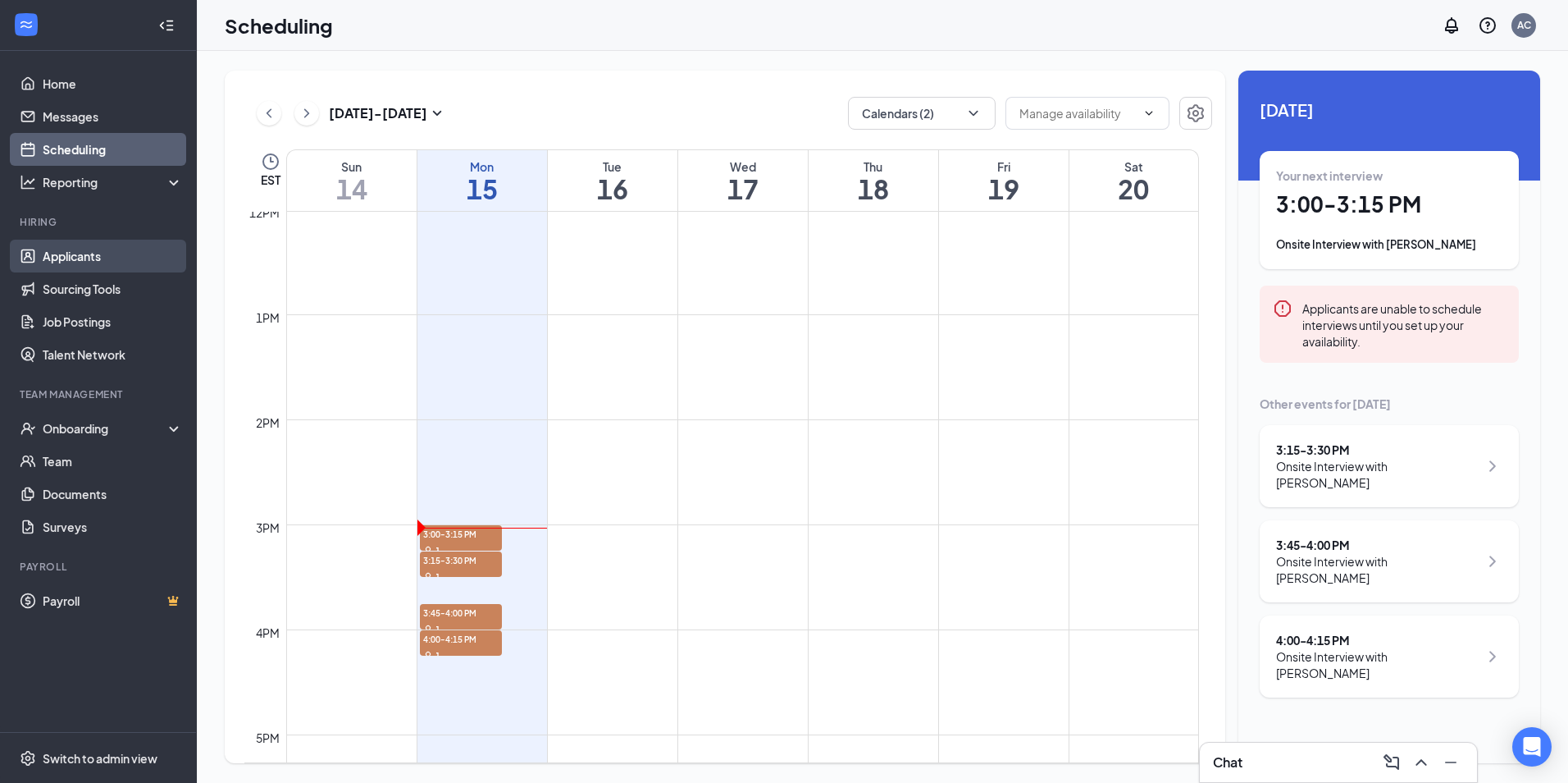
click at [55, 261] on link "Applicants" at bounding box center [112, 255] width 140 height 33
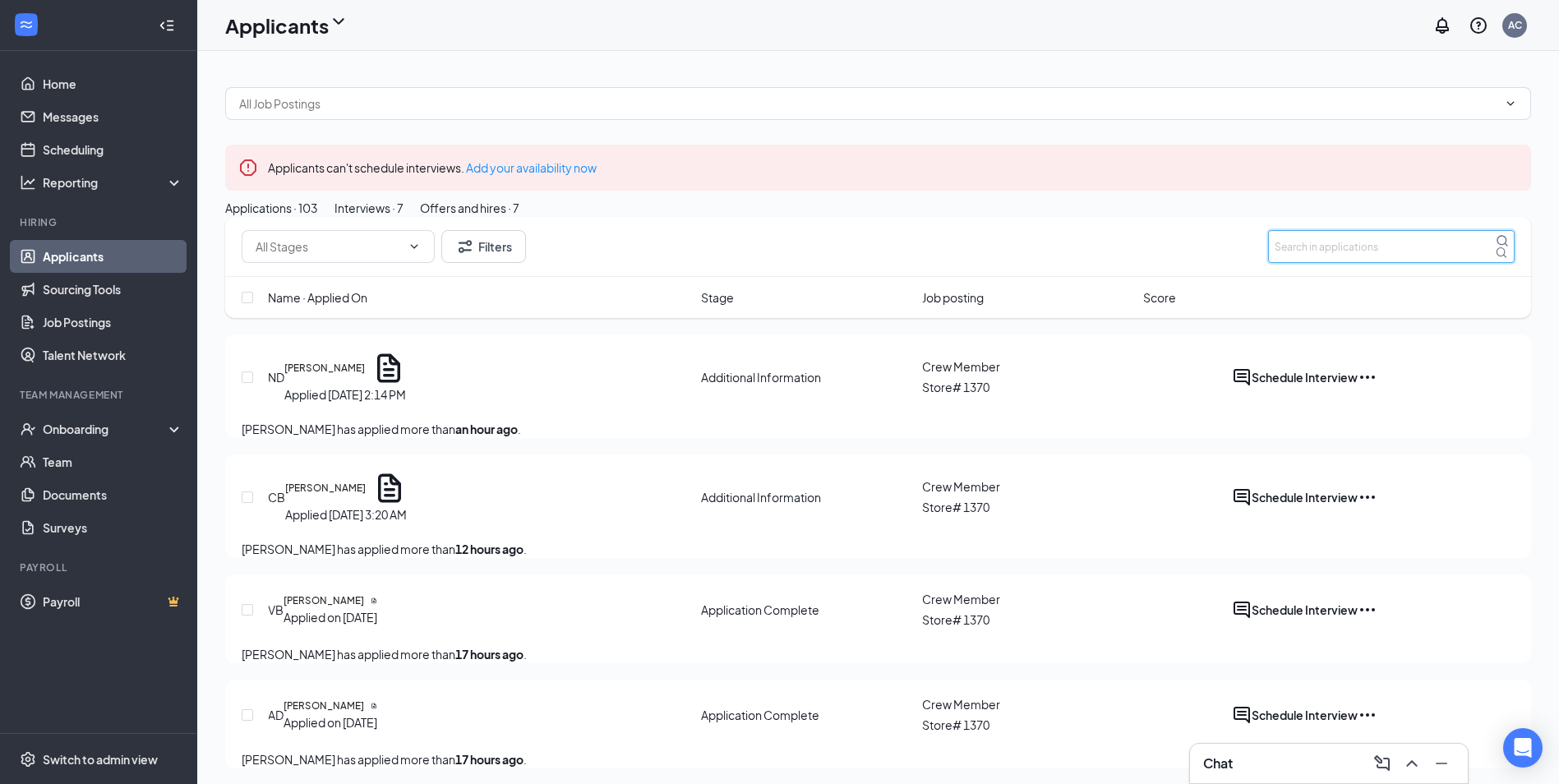
click at [1361, 263] on input "text" at bounding box center [1392, 246] width 247 height 33
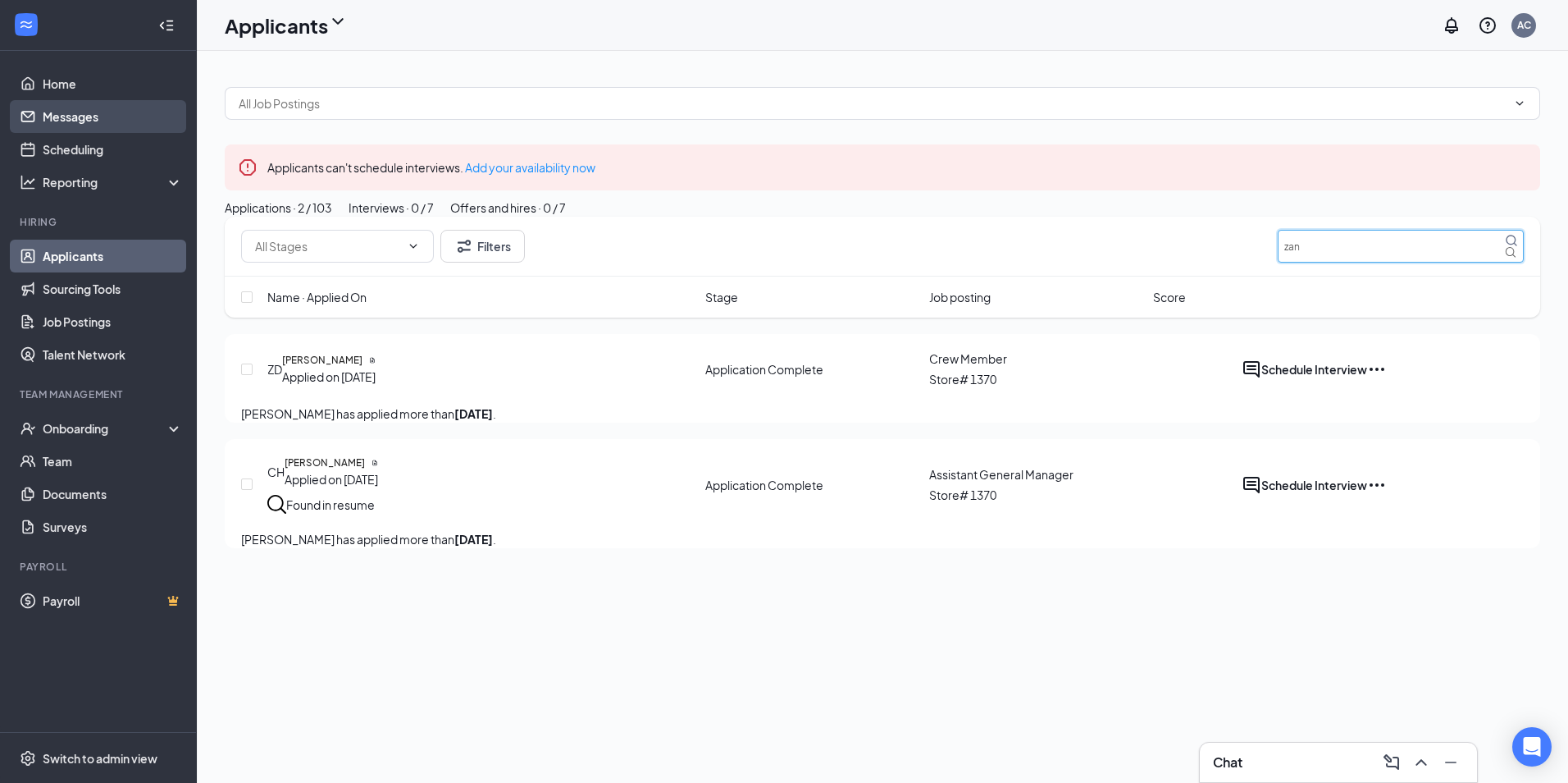
type input "zan"
click at [103, 125] on link "Messages" at bounding box center [112, 116] width 140 height 33
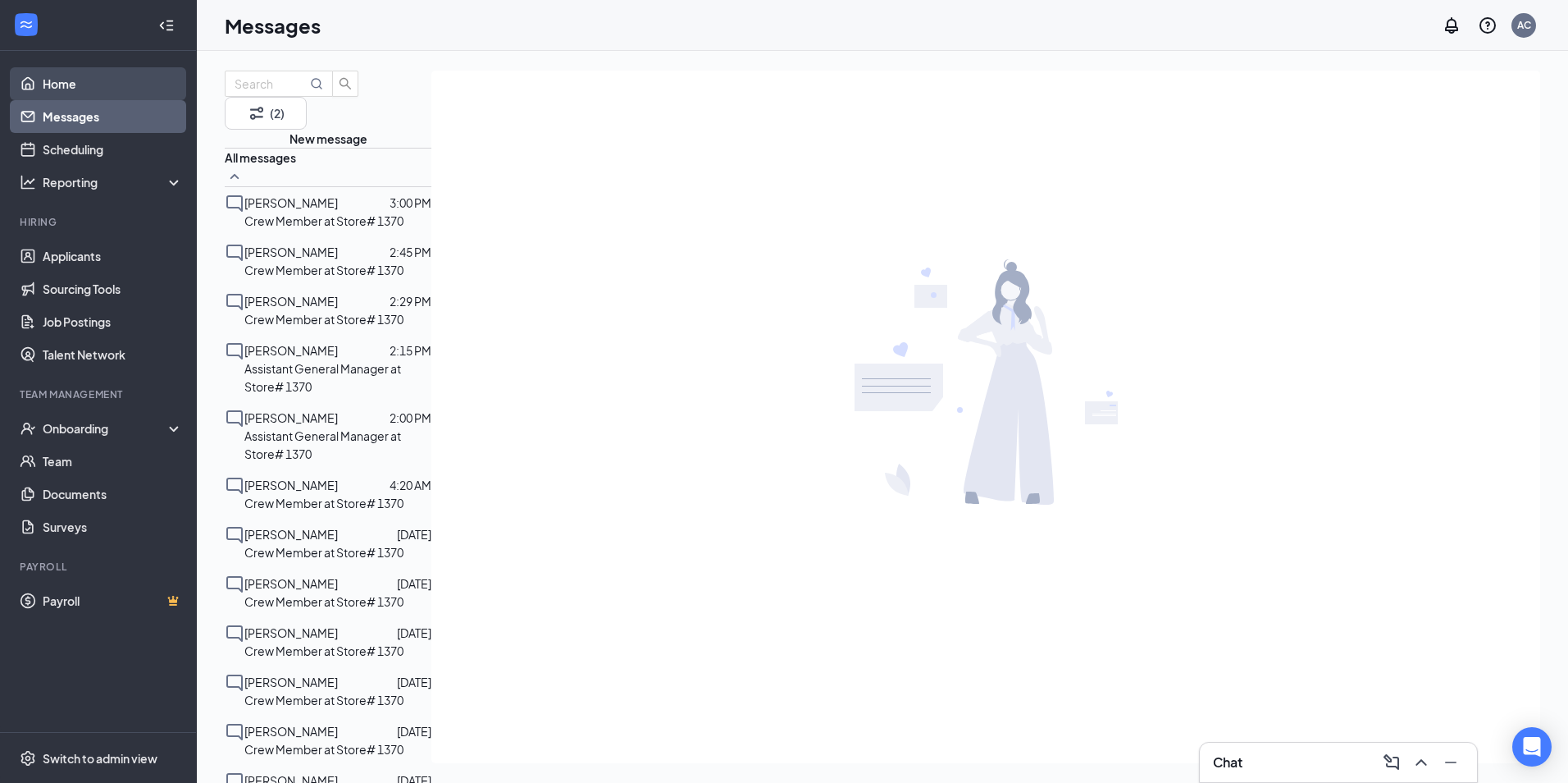
click at [89, 87] on link "Home" at bounding box center [112, 83] width 140 height 33
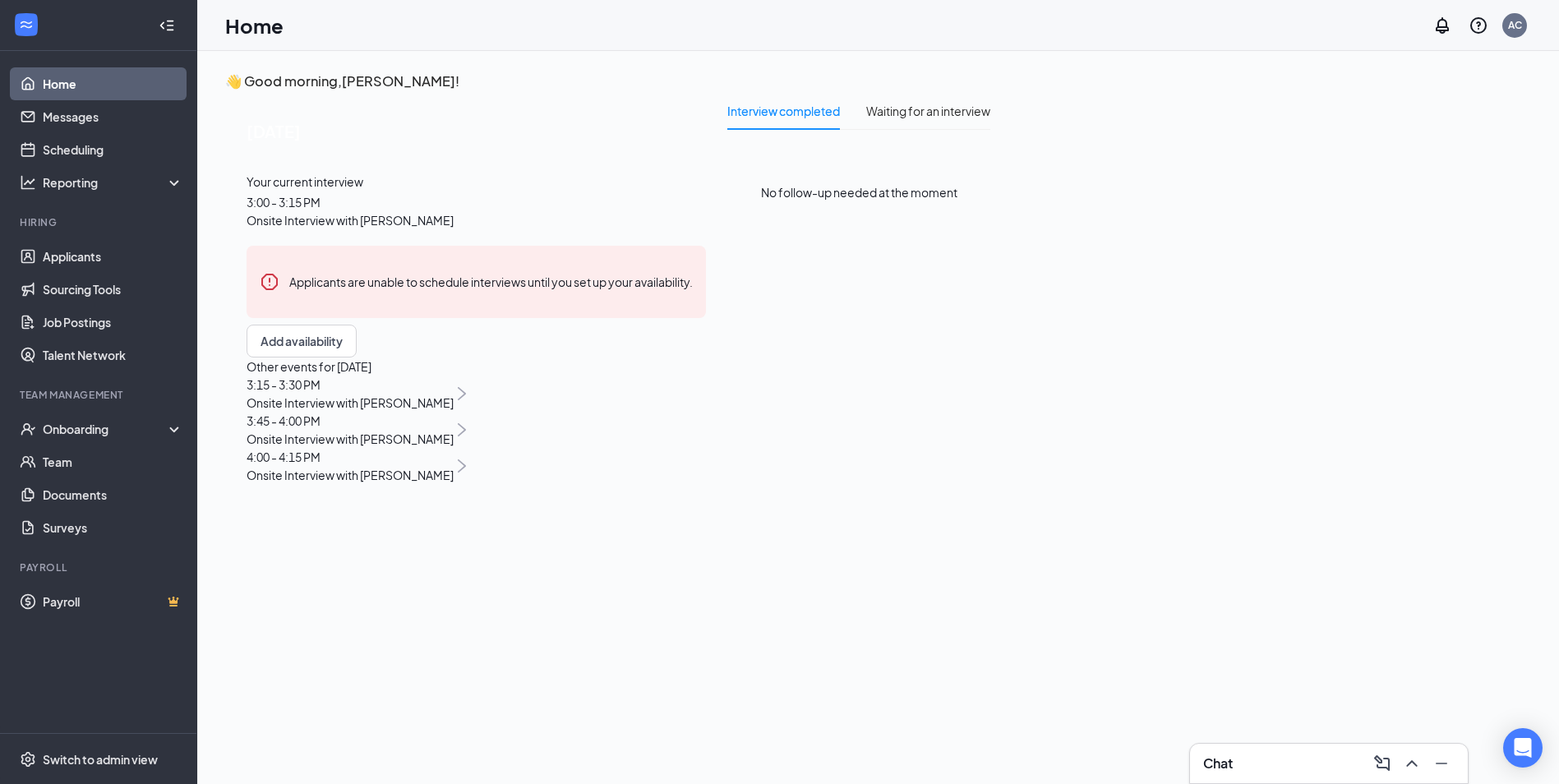
click at [334, 412] on span "Onsite Interview with [PERSON_NAME]" at bounding box center [350, 402] width 207 height 18
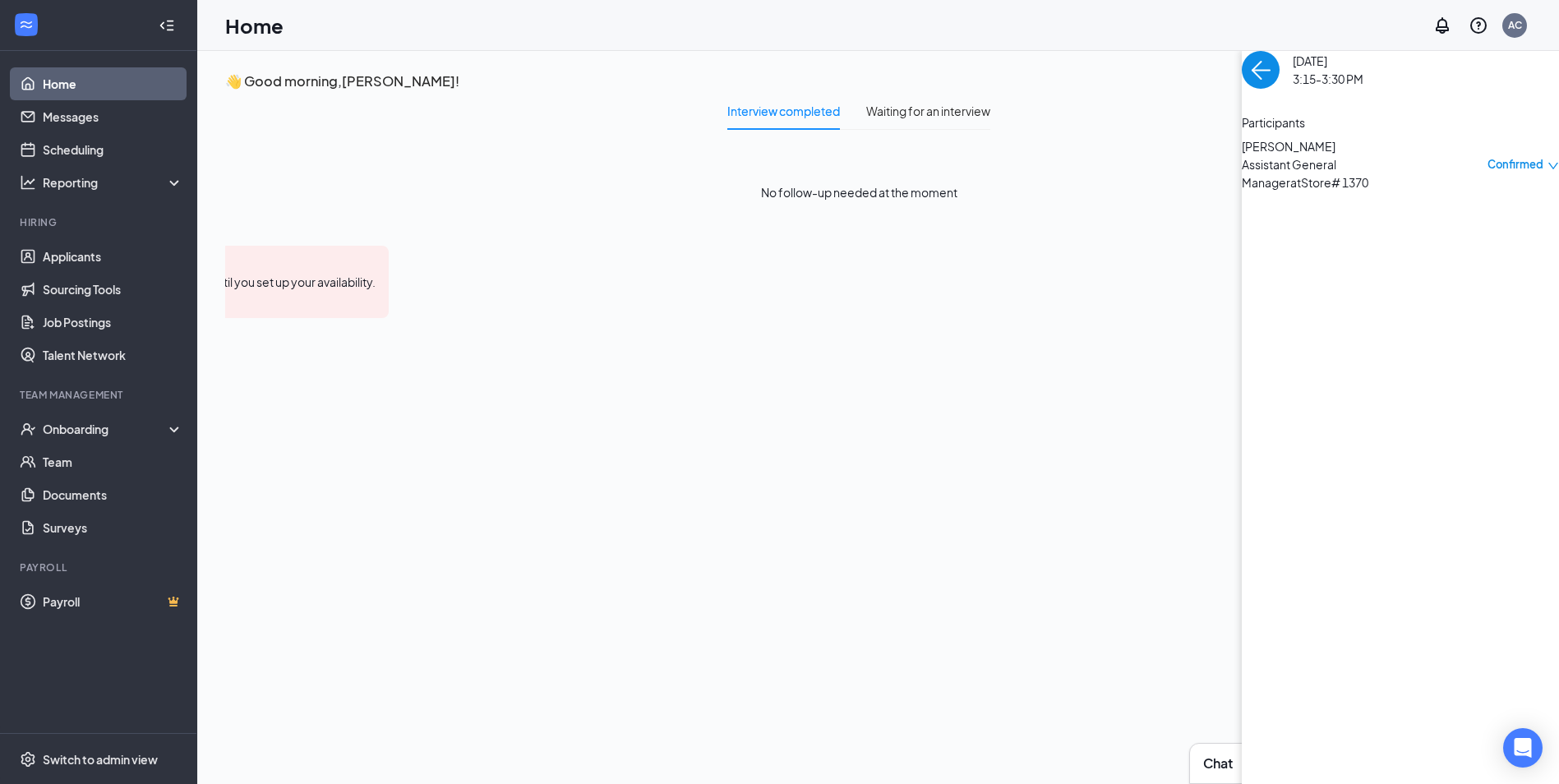
scroll to position [7, 0]
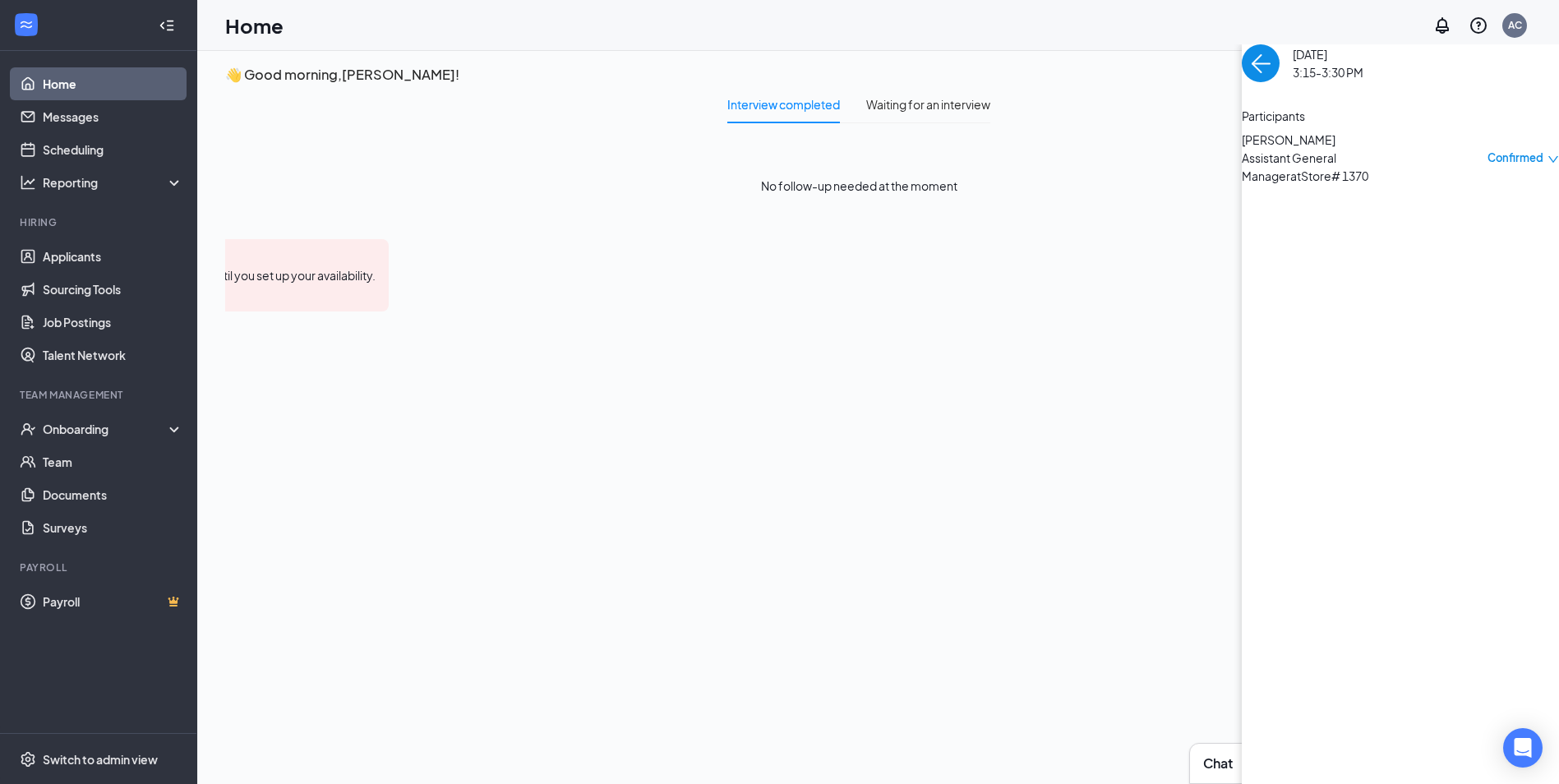
click at [1241, 148] on span "[PERSON_NAME]" at bounding box center [1327, 139] width 172 height 18
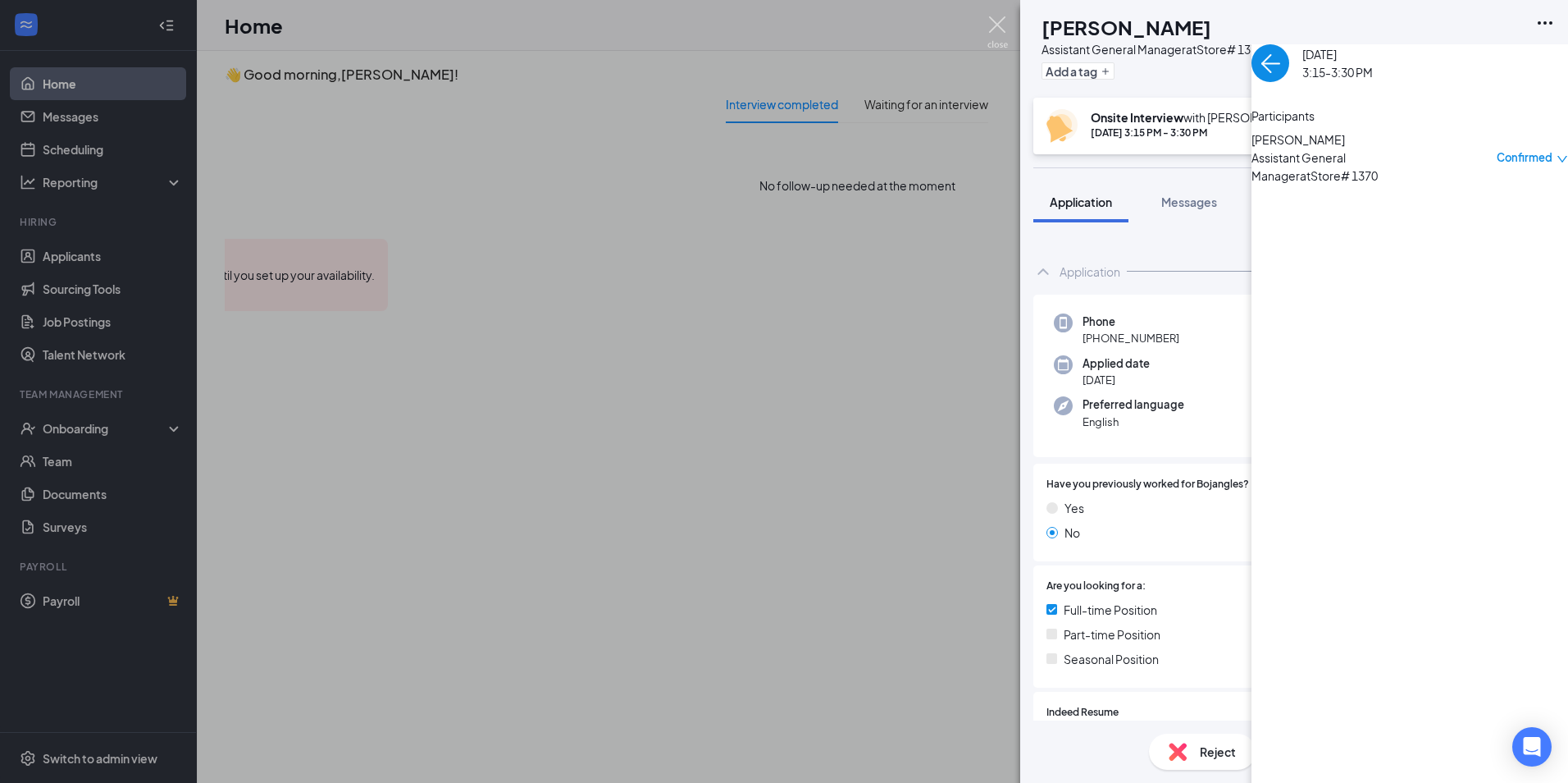
click at [995, 23] on img at bounding box center [998, 33] width 21 height 32
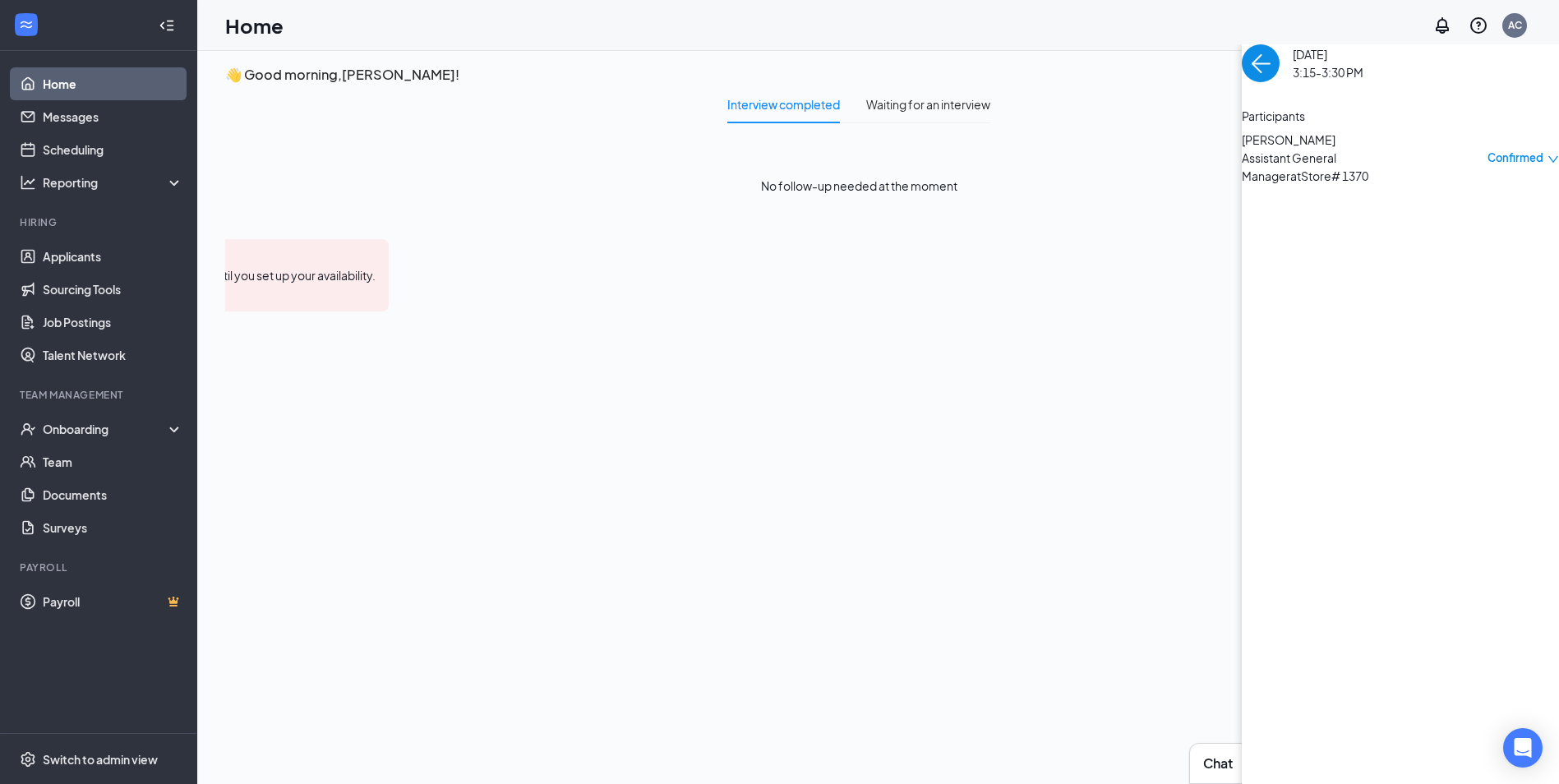
click at [1487, 166] on span "Confirmed" at bounding box center [1515, 157] width 56 height 17
click at [426, 365] on span "Mark as no-show" at bounding box center [406, 374] width 112 height 18
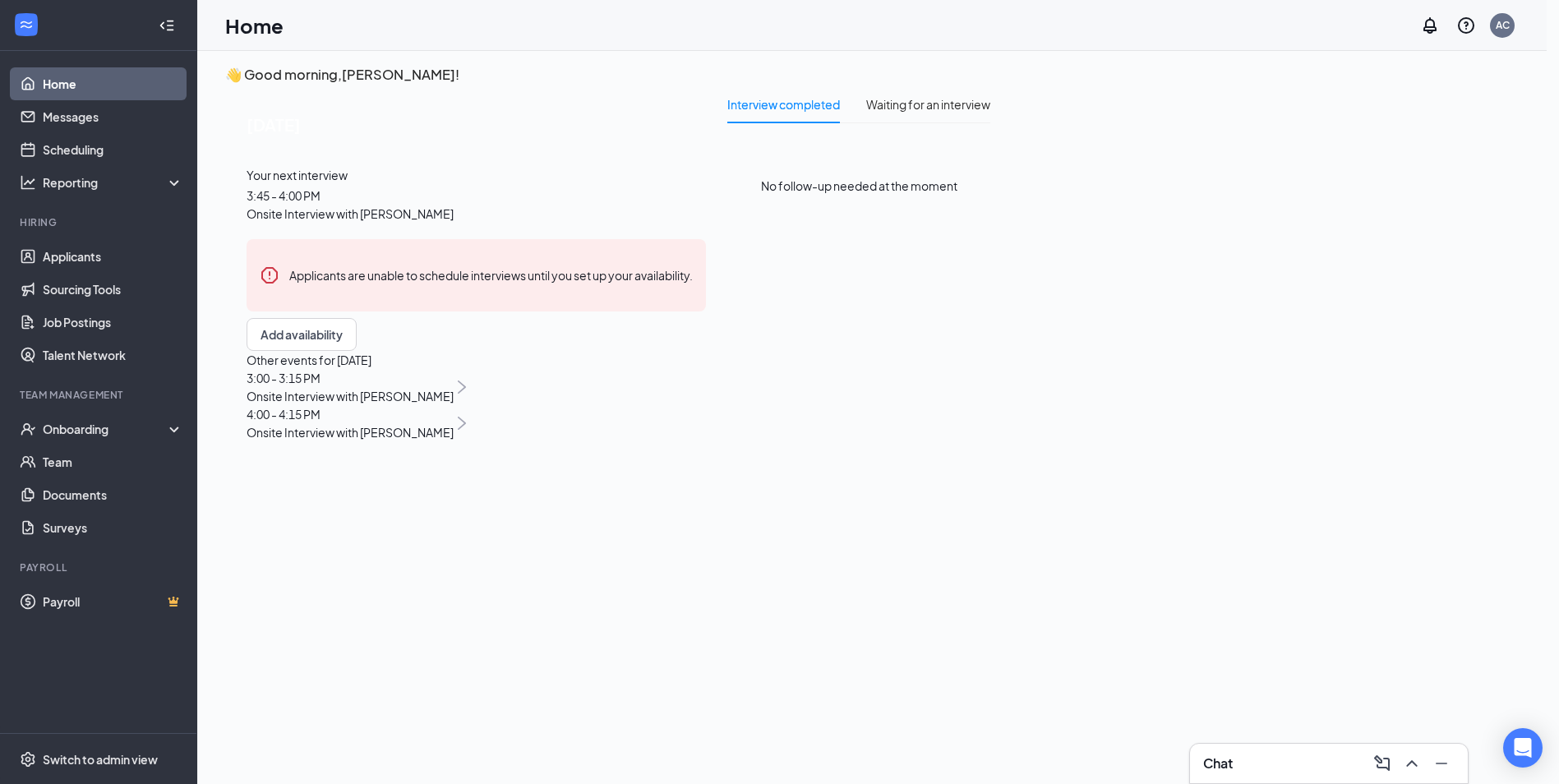
click at [83, 153] on link "Scheduling" at bounding box center [112, 149] width 140 height 33
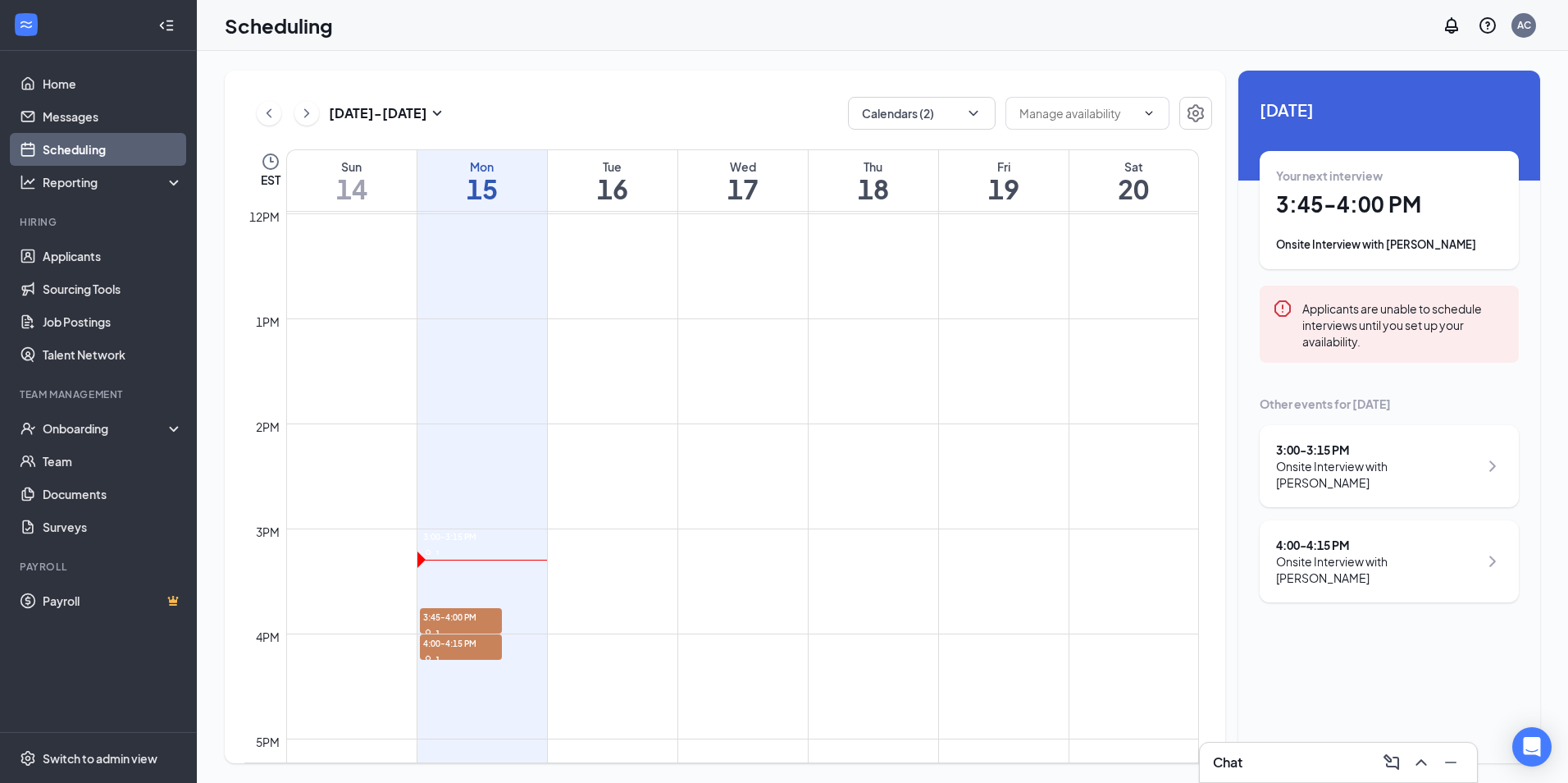
scroll to position [1283, 0]
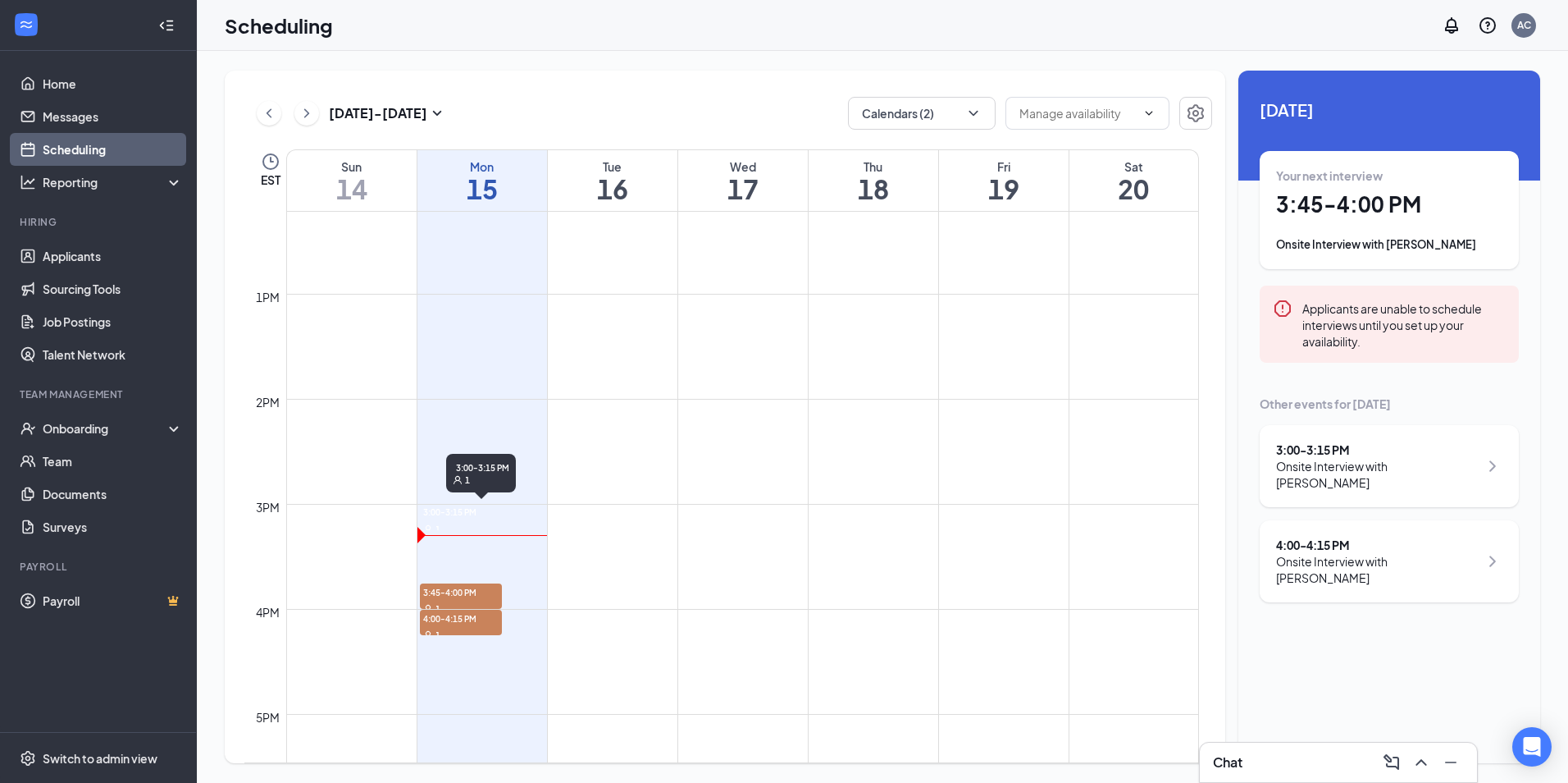
click at [451, 519] on span "3:00-3:15 PM" at bounding box center [448, 511] width 57 height 15
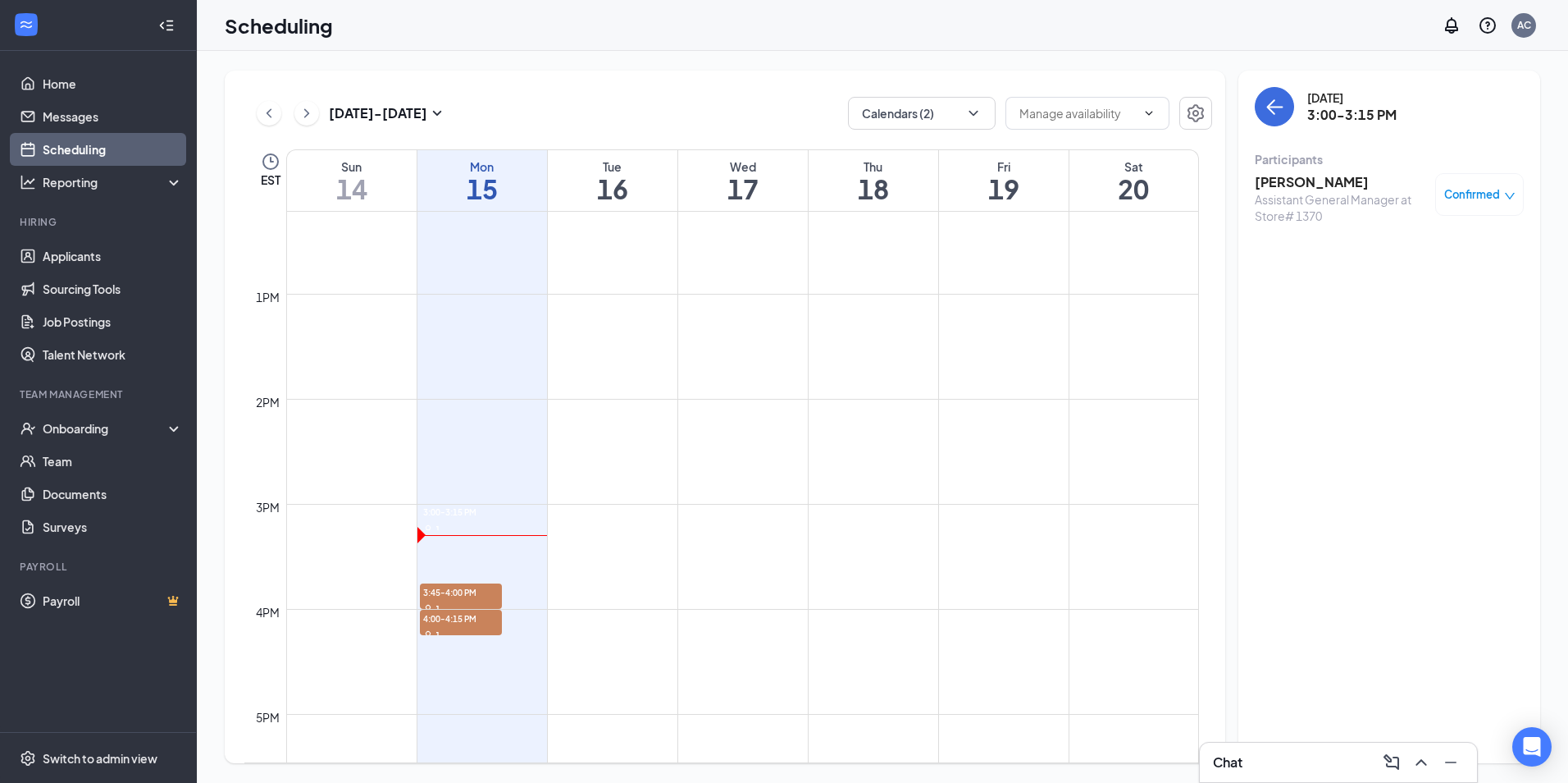
click at [1318, 183] on h3 "[PERSON_NAME]" at bounding box center [1340, 182] width 172 height 18
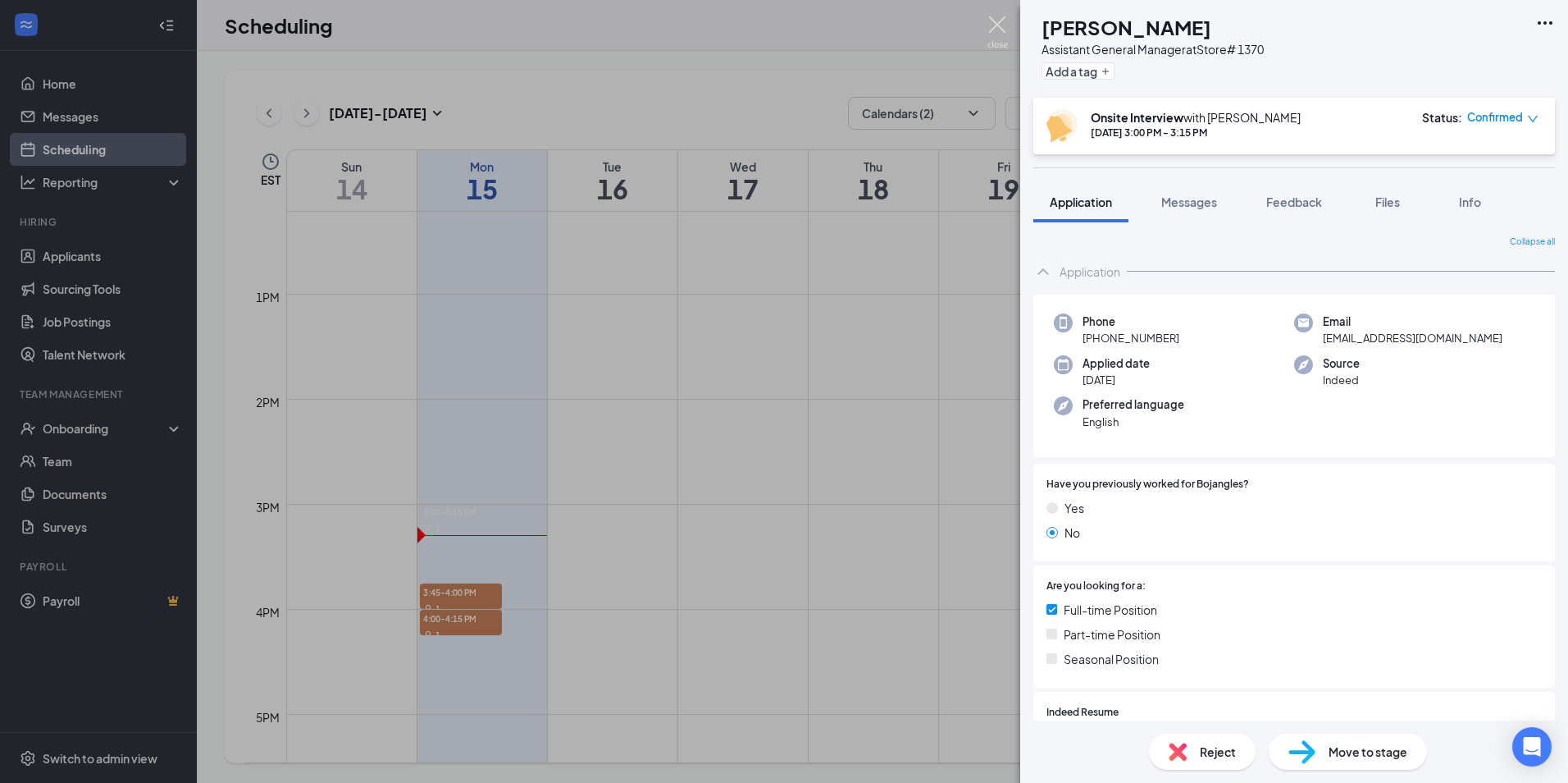
click at [993, 23] on img at bounding box center [998, 33] width 21 height 32
